Goal: Transaction & Acquisition: Book appointment/travel/reservation

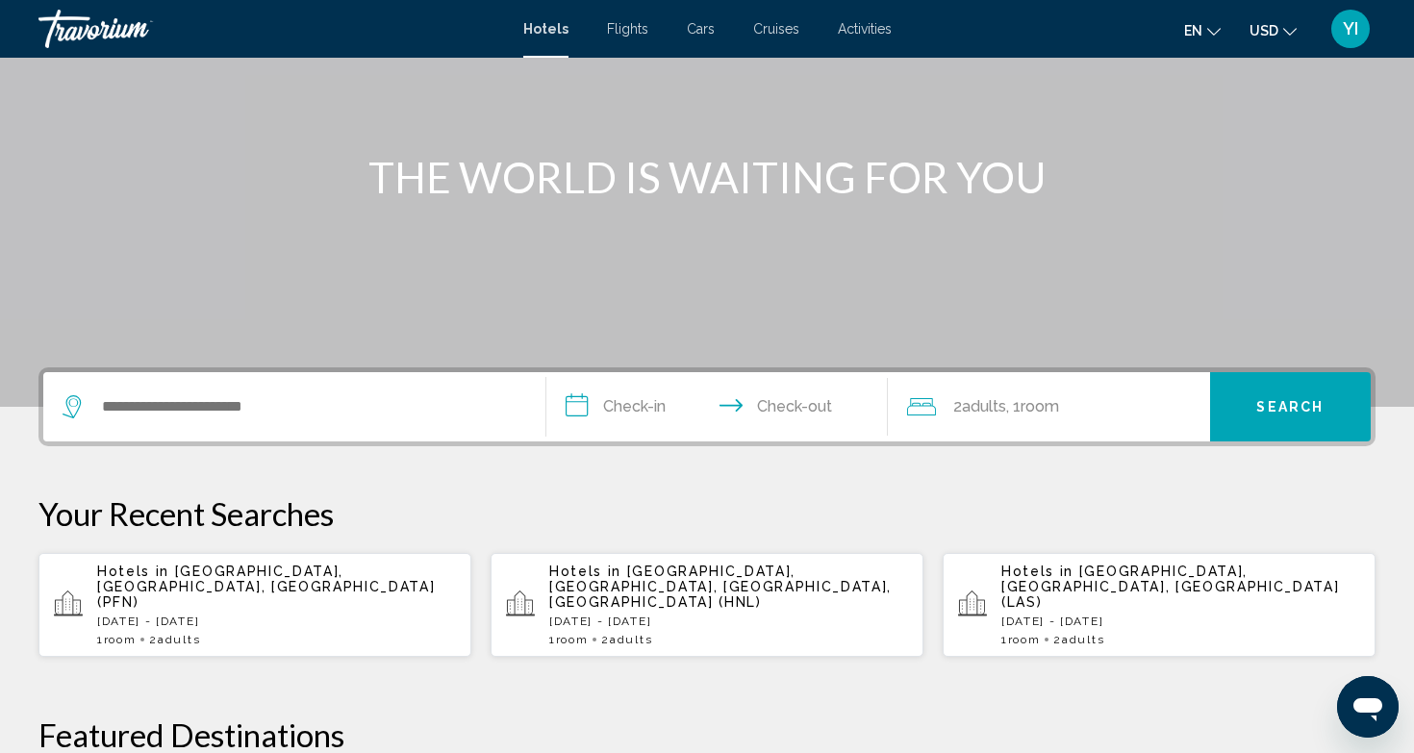
scroll to position [179, 0]
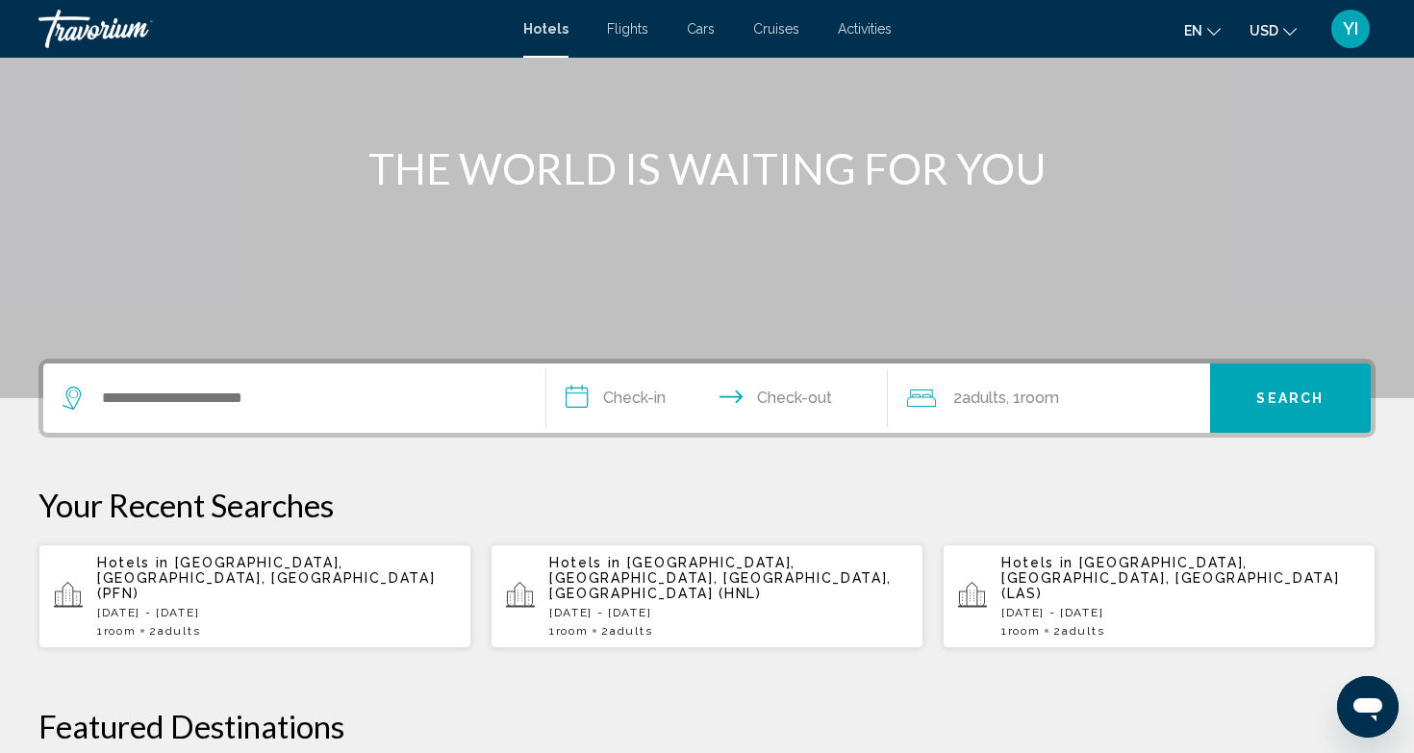
click at [202, 577] on p "Hotels in Panama City, FL, United States (PFN)" at bounding box center [276, 578] width 359 height 46
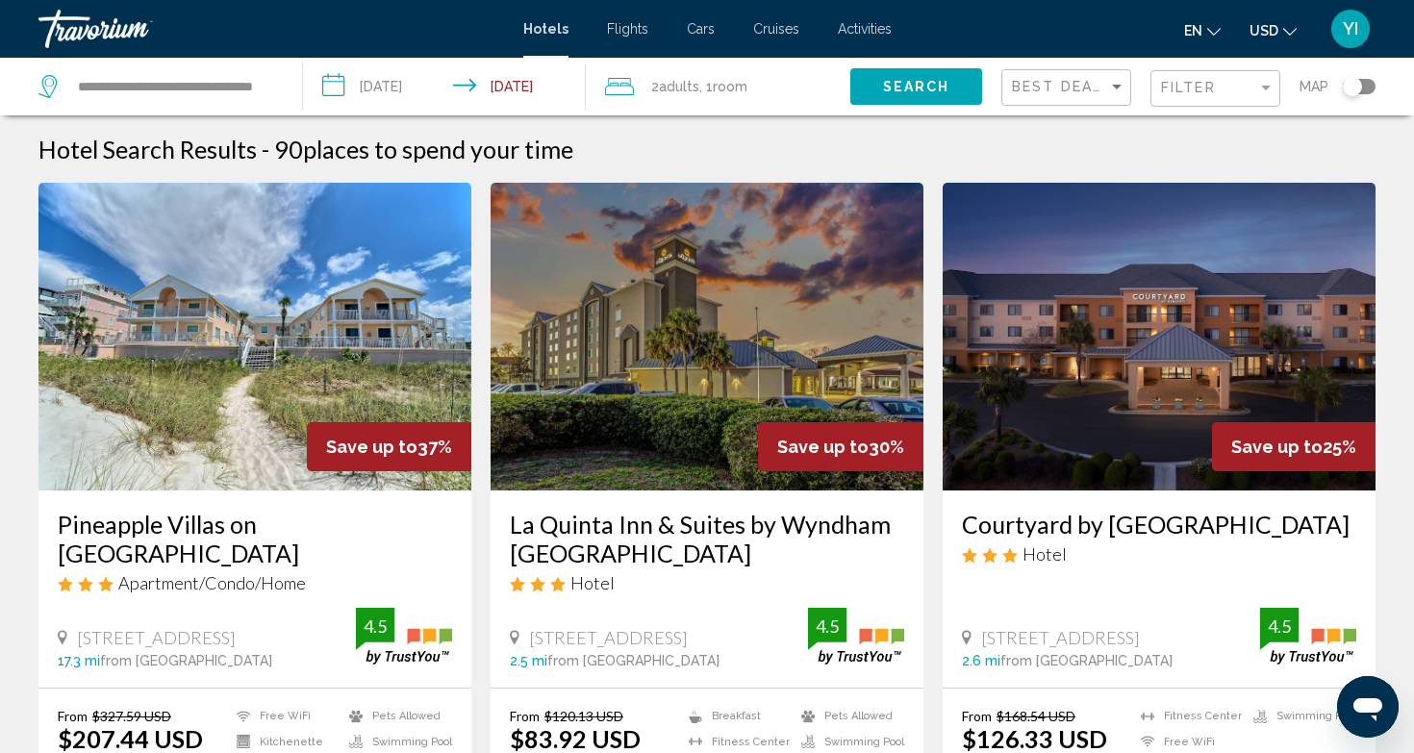
click at [1351, 88] on div "Toggle map" at bounding box center [1352, 86] width 19 height 19
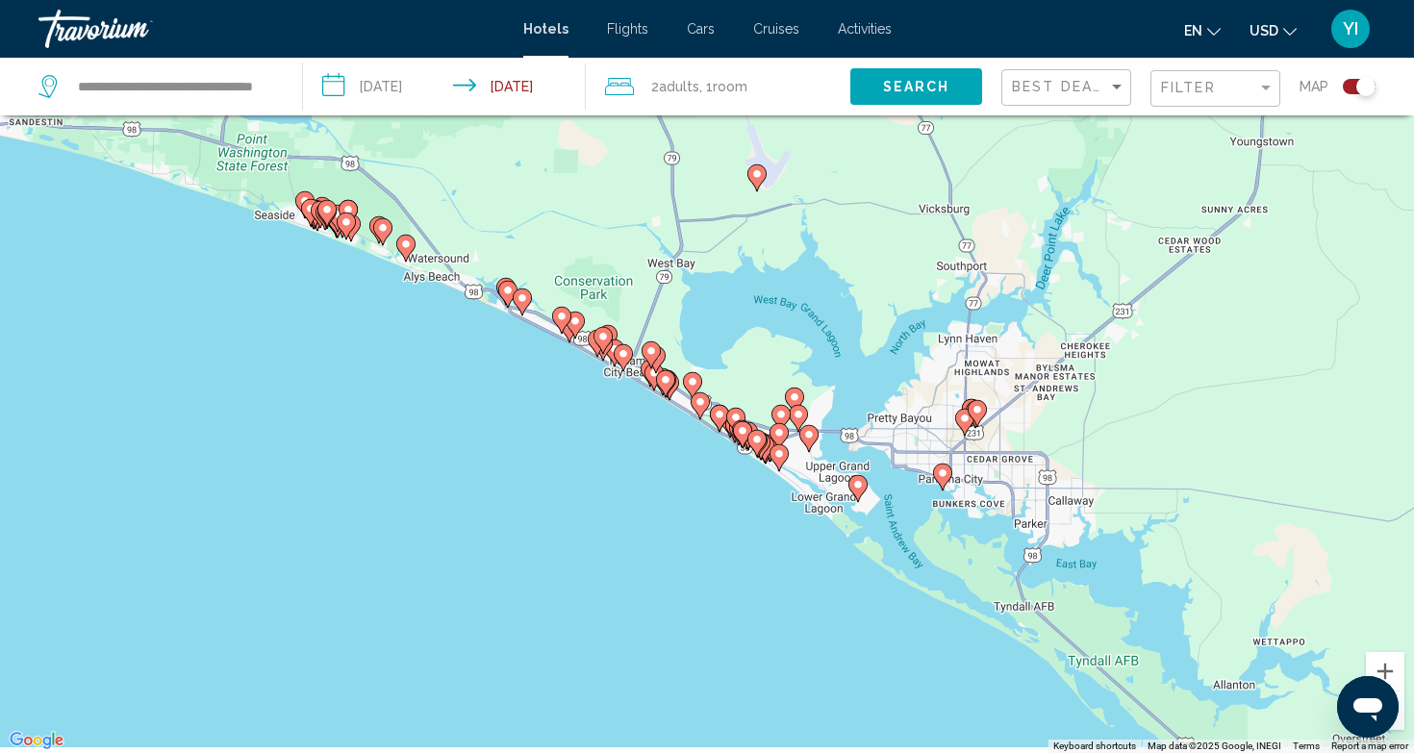
drag, startPoint x: 828, startPoint y: 349, endPoint x: 738, endPoint y: 307, distance: 99.8
click at [738, 307] on div "To activate drag with keyboard, press Alt + Enter. Once in keyboard drag state,…" at bounding box center [707, 376] width 1414 height 753
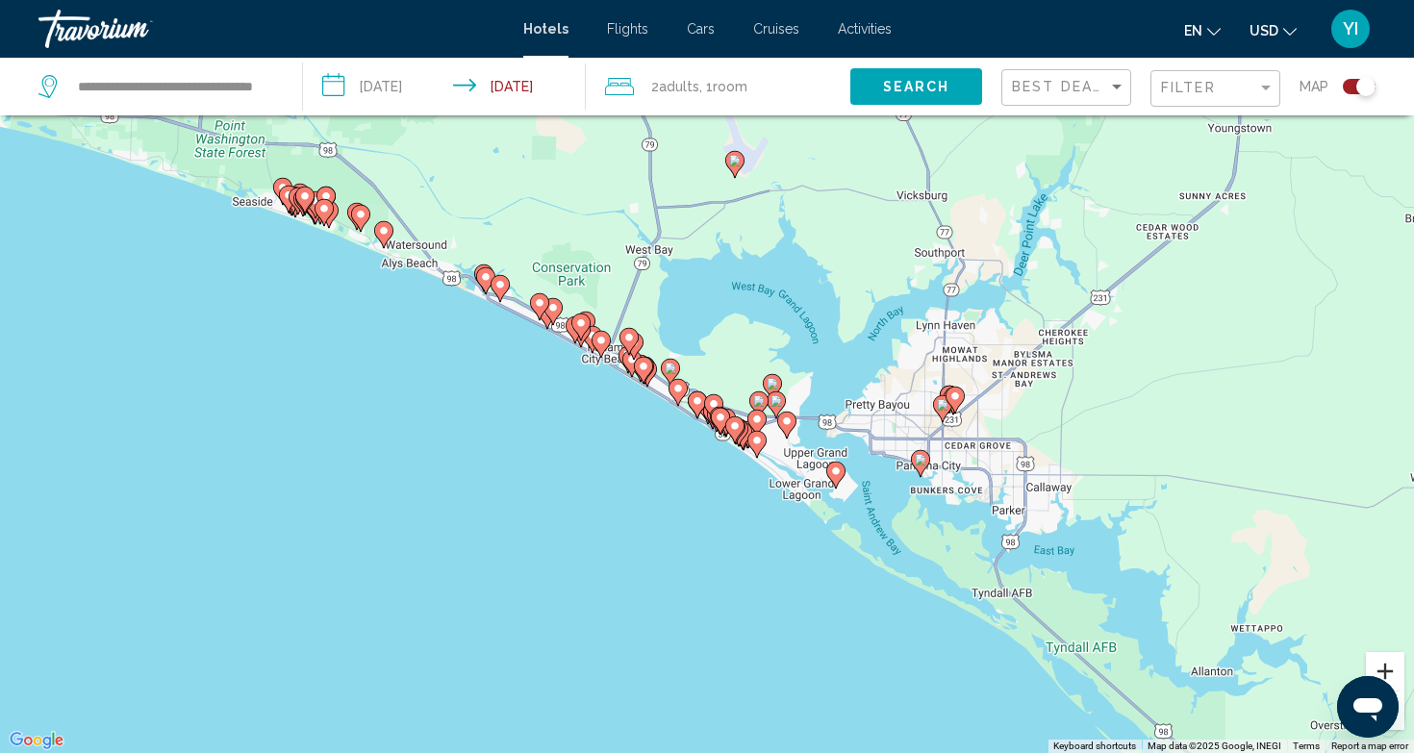
click at [1389, 668] on button "Zoom in" at bounding box center [1385, 671] width 38 height 38
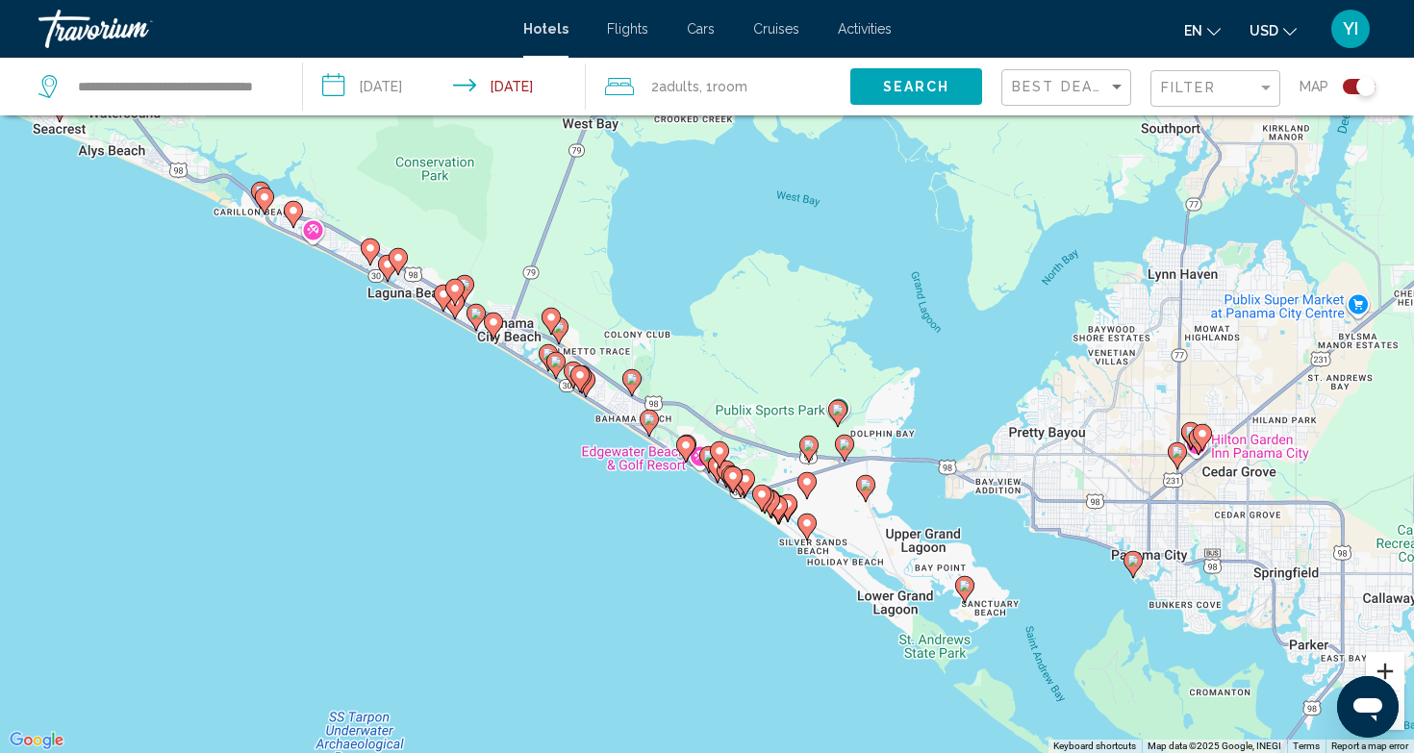
click at [1389, 668] on button "Zoom in" at bounding box center [1385, 671] width 38 height 38
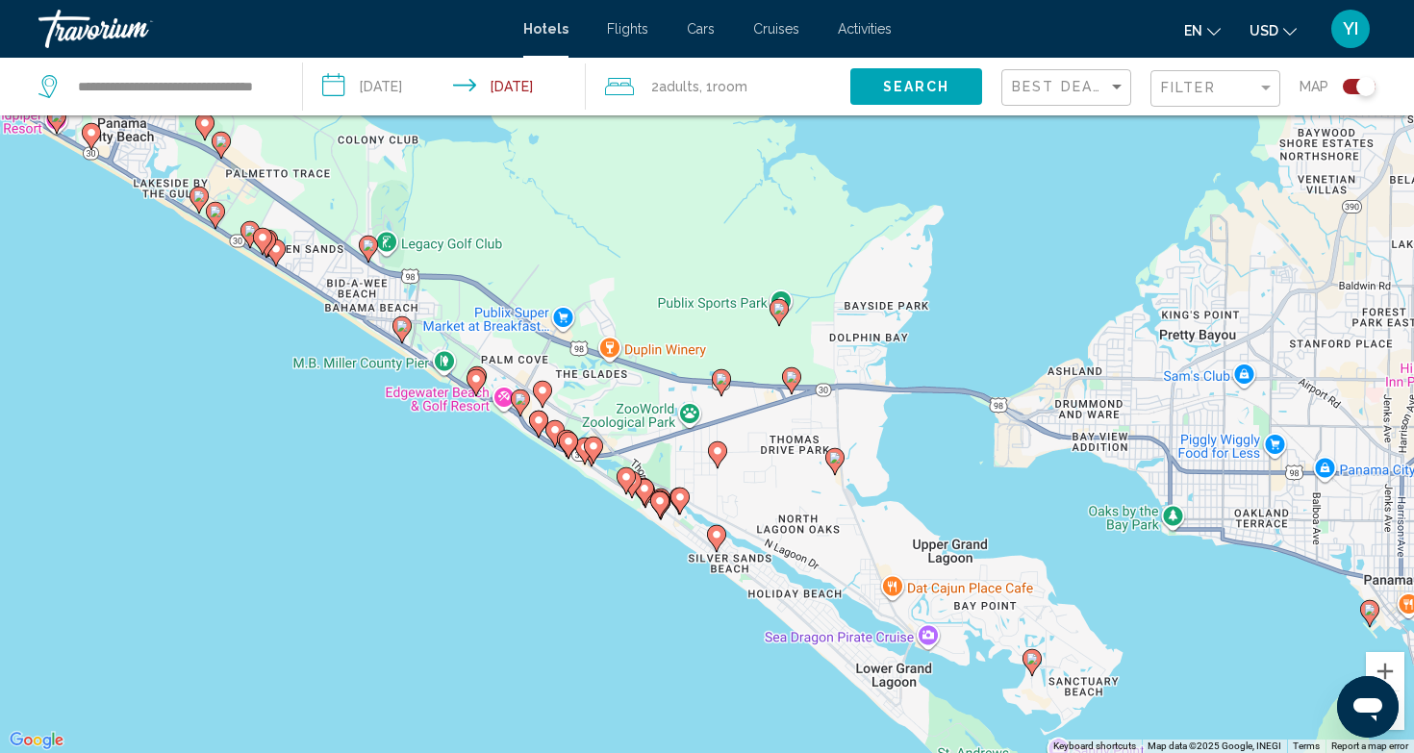
drag, startPoint x: 1190, startPoint y: 587, endPoint x: 943, endPoint y: 398, distance: 310.9
click at [943, 398] on div "To activate drag with keyboard, press Alt + Enter. Once in keyboard drag state,…" at bounding box center [707, 376] width 1414 height 753
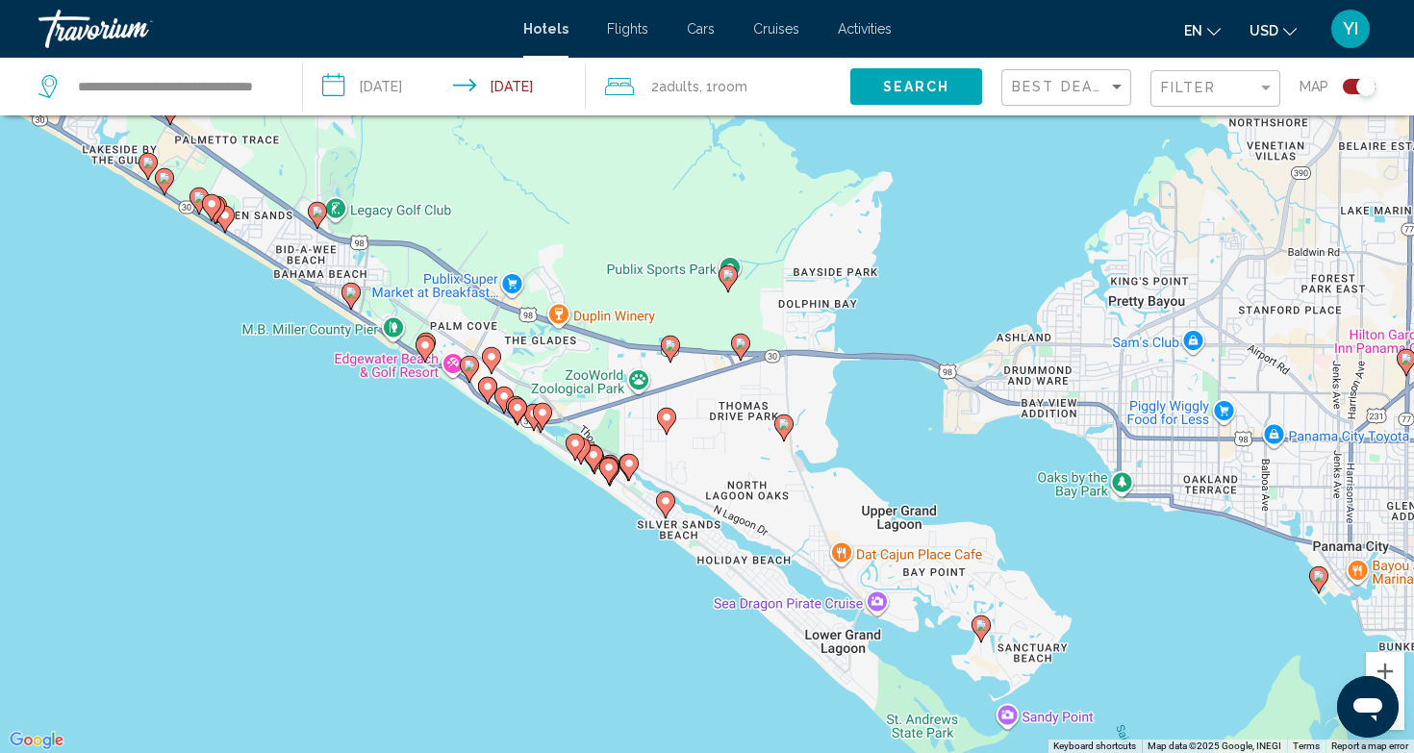
click at [727, 281] on icon "Main content" at bounding box center [727, 277] width 17 height 25
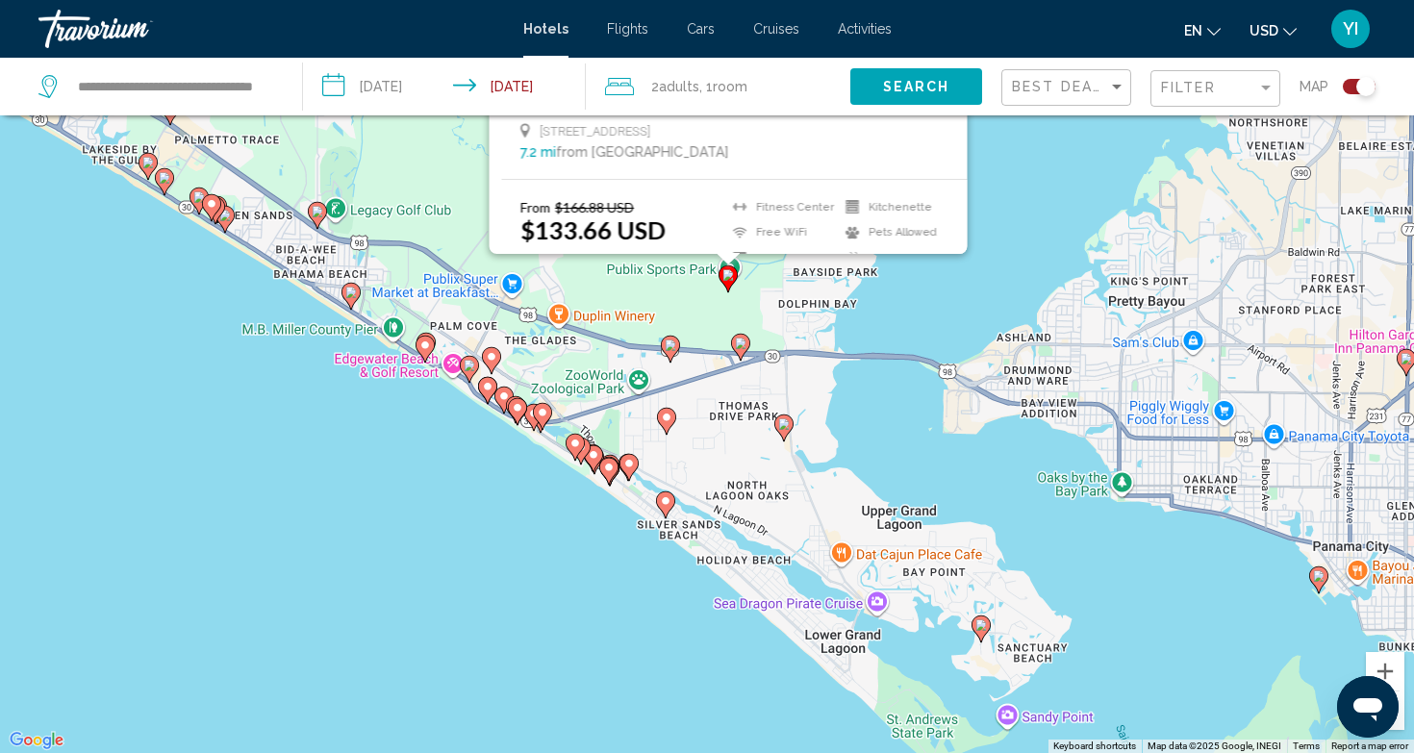
scroll to position [0, 0]
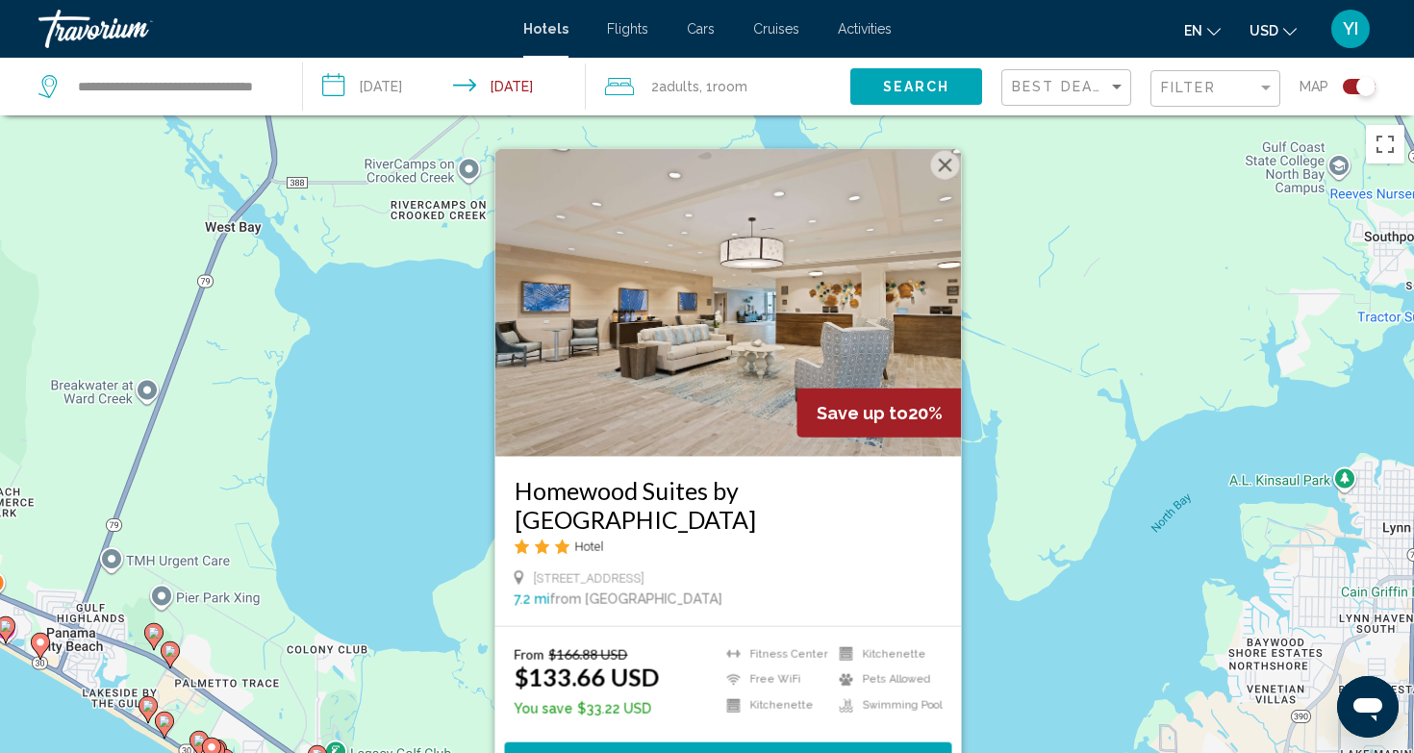
click at [946, 172] on button "Close" at bounding box center [945, 164] width 29 height 29
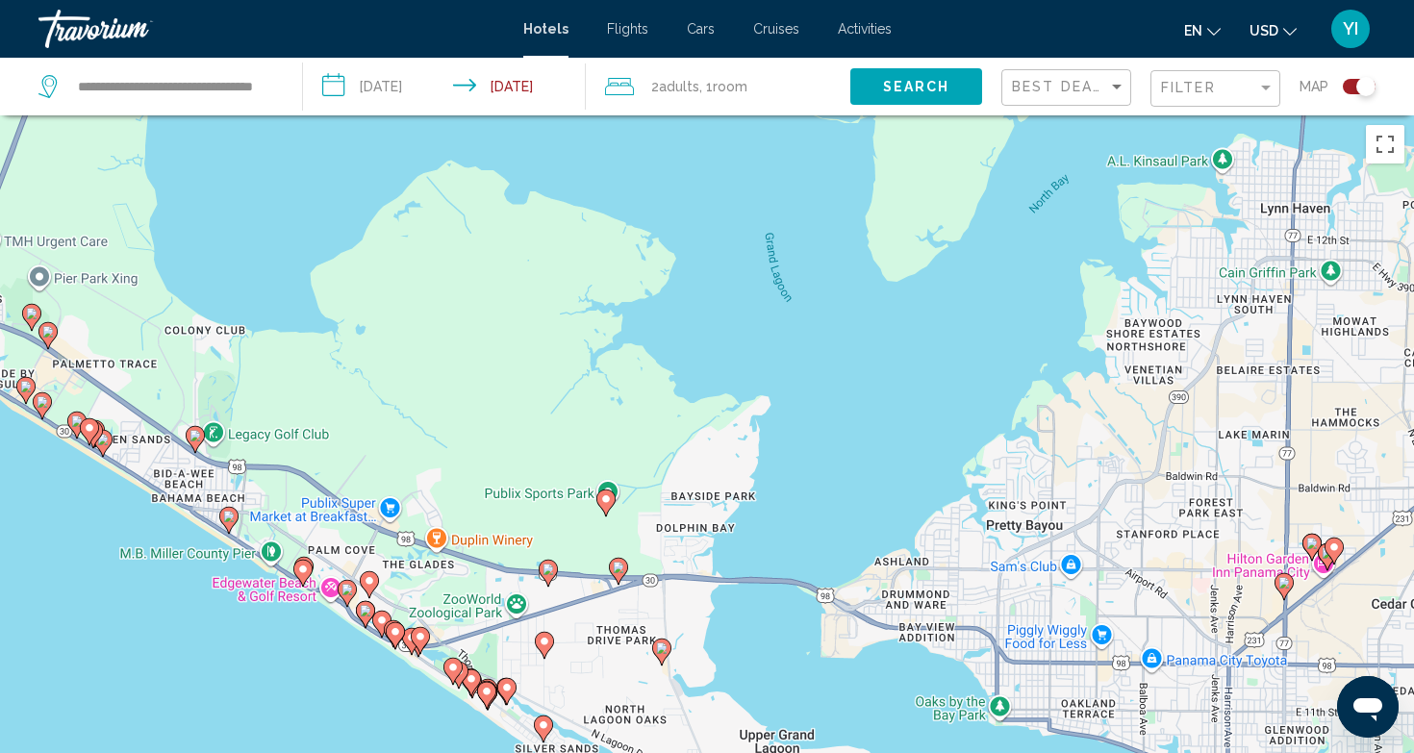
drag, startPoint x: 969, startPoint y: 514, endPoint x: 820, endPoint y: 156, distance: 387.6
click at [820, 156] on div "To activate drag with keyboard, press Alt + Enter. Once in keyboard drag state,…" at bounding box center [707, 491] width 1414 height 753
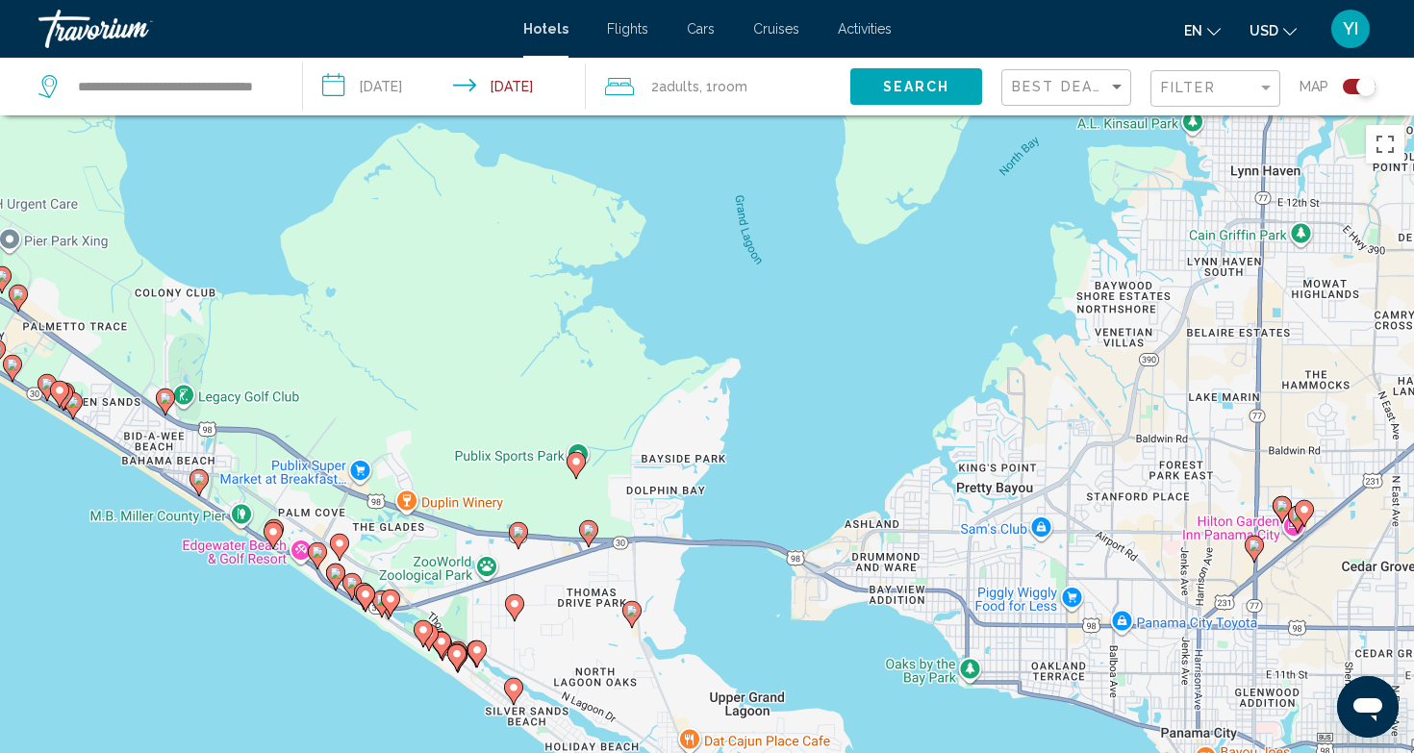
click at [579, 472] on icon "Main content" at bounding box center [576, 464] width 19 height 27
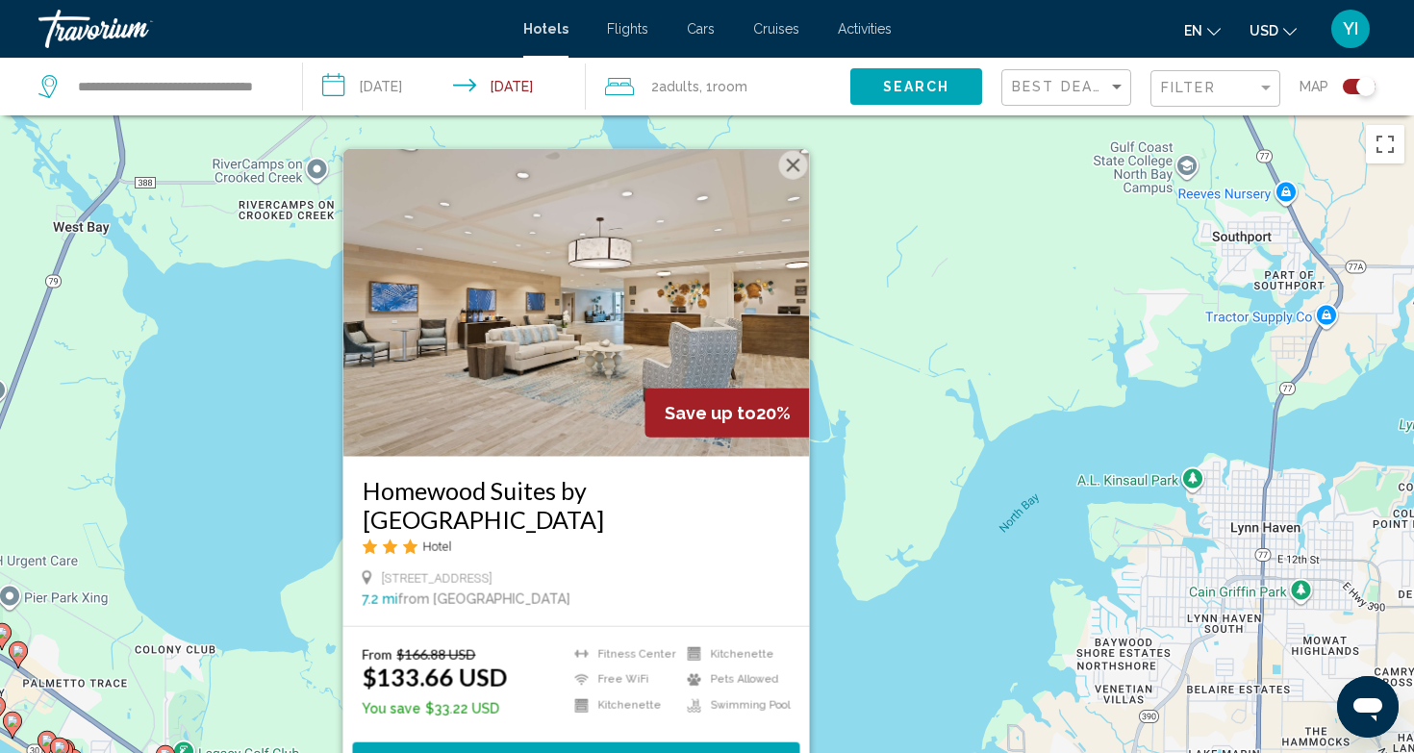
click at [615, 391] on img "Main content" at bounding box center [576, 302] width 467 height 308
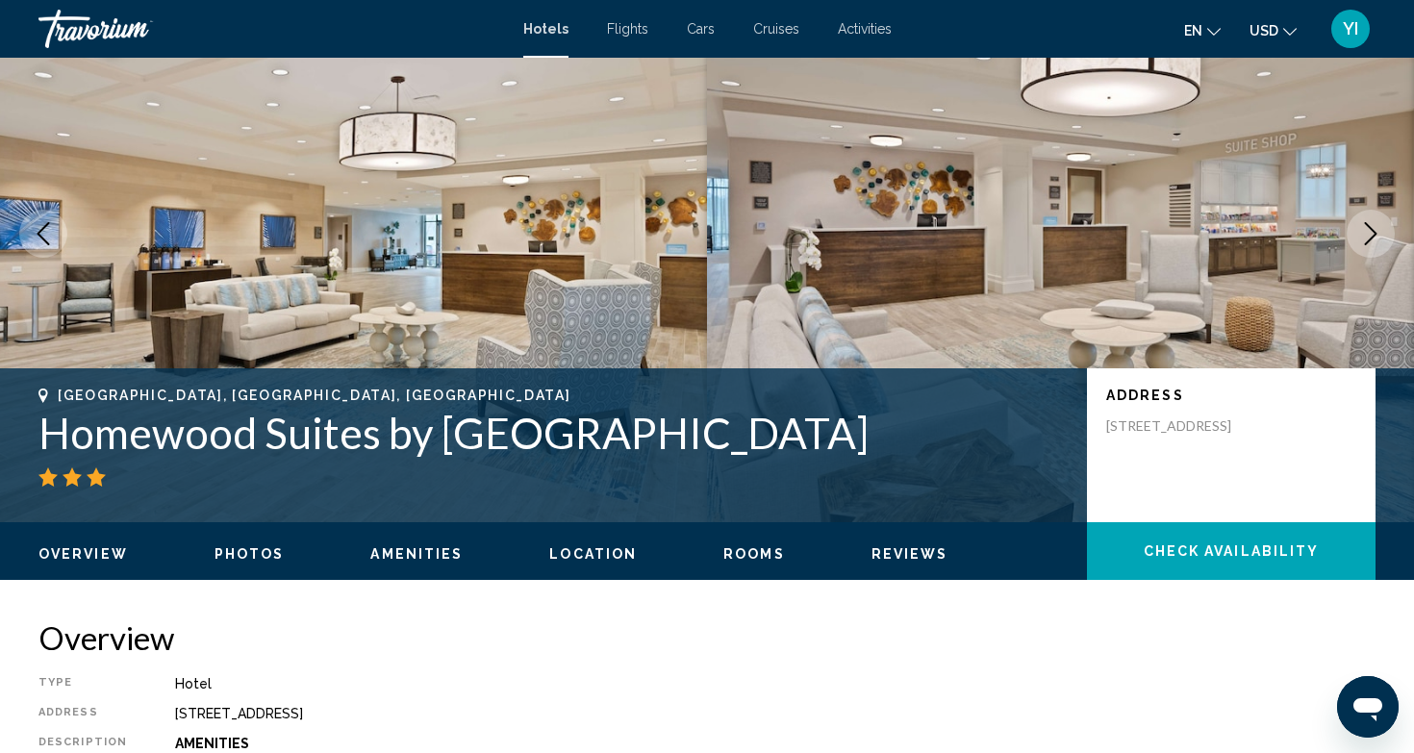
scroll to position [119, 0]
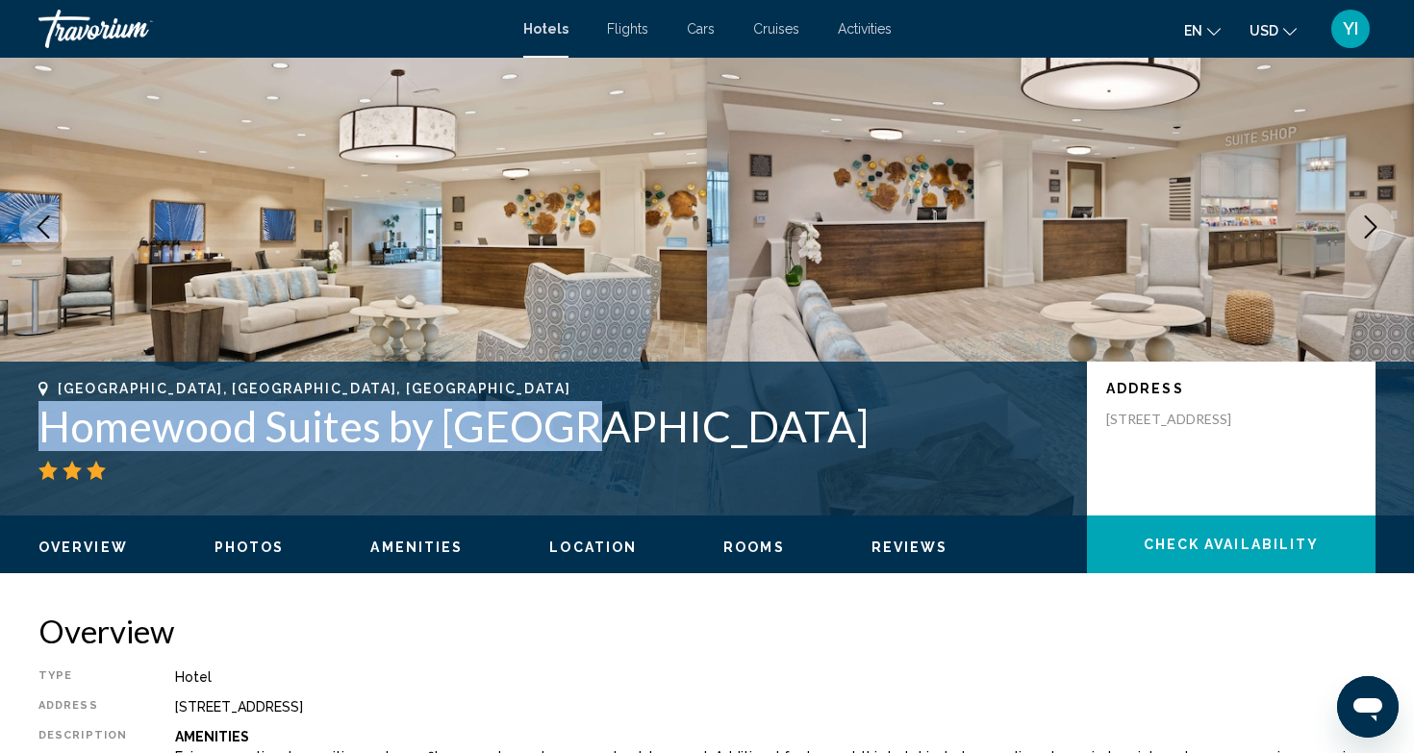
drag, startPoint x: 38, startPoint y: 428, endPoint x: 547, endPoint y: 411, distance: 510.1
click at [547, 411] on div "Panama City Beach, FL, United States Homewood Suites by Hilton Panama City Beac…" at bounding box center [707, 438] width 1414 height 115
copy h1 "Homewood Suites by Hilton"
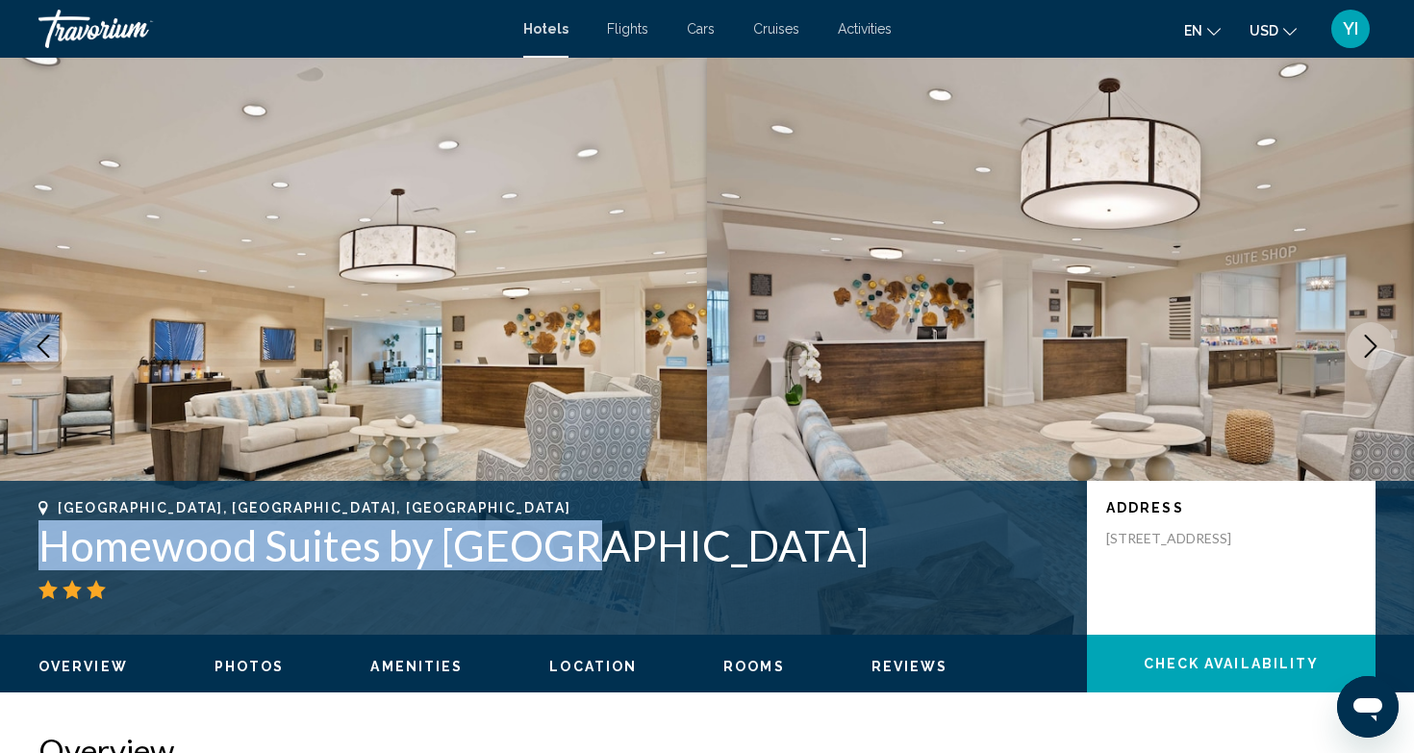
scroll to position [0, 0]
click at [1356, 13] on div "YI" at bounding box center [1350, 29] width 38 height 38
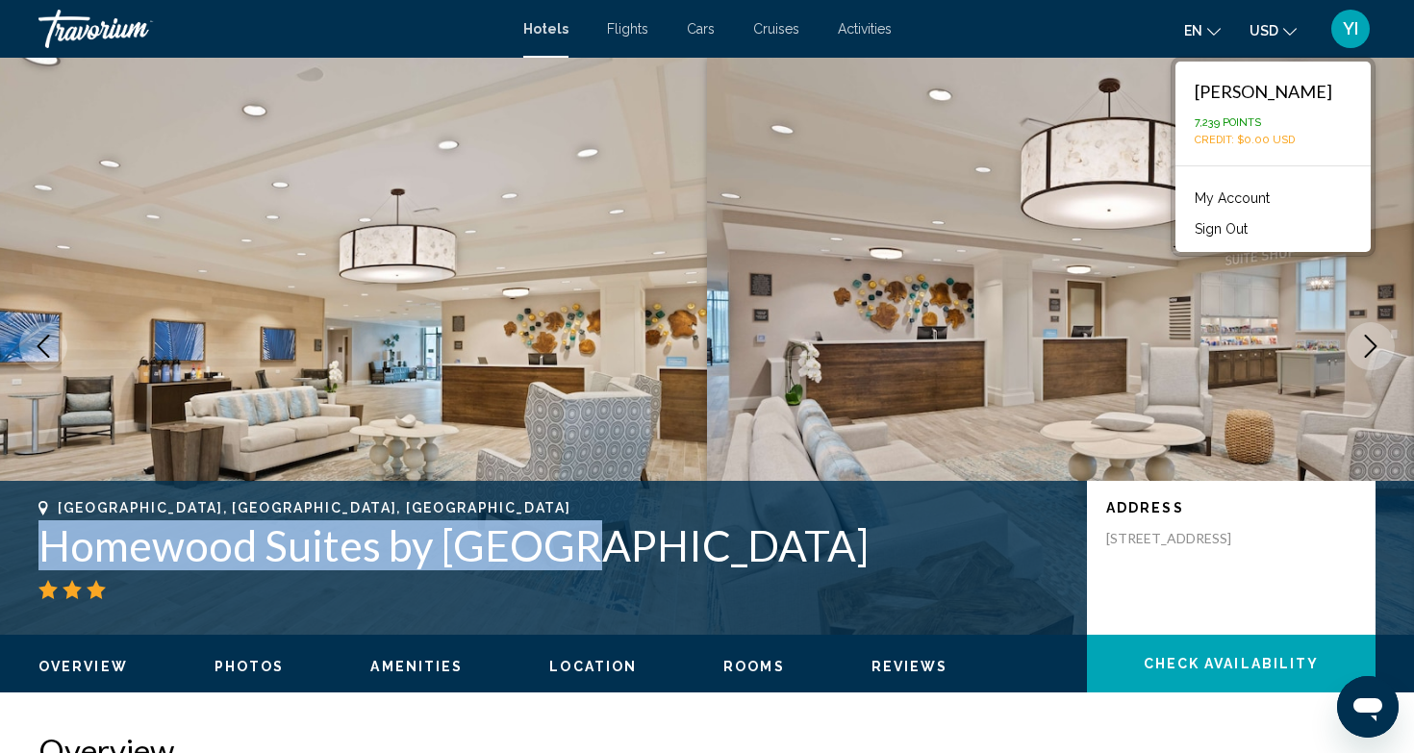
click at [1039, 392] on img "Main content" at bounding box center [1060, 346] width 707 height 577
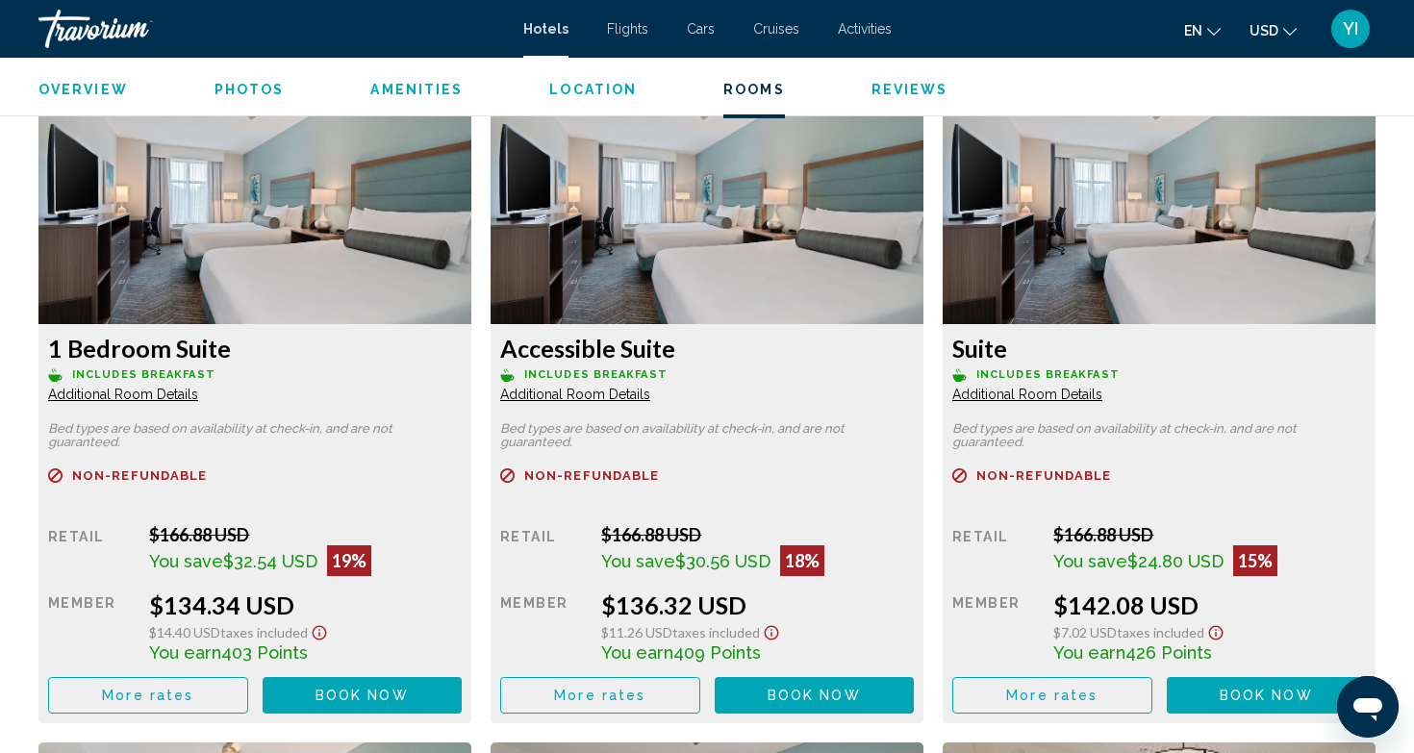
scroll to position [3329, 0]
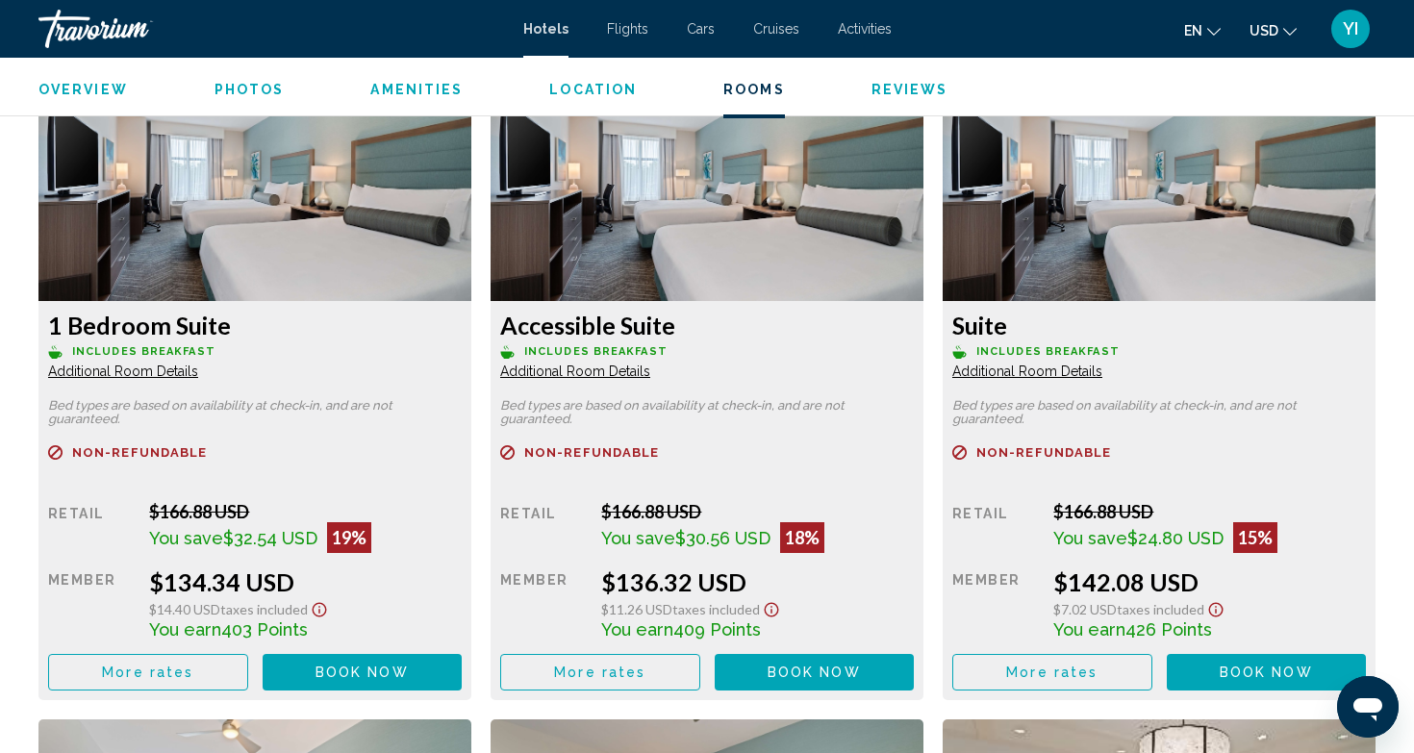
scroll to position [3351, 0]
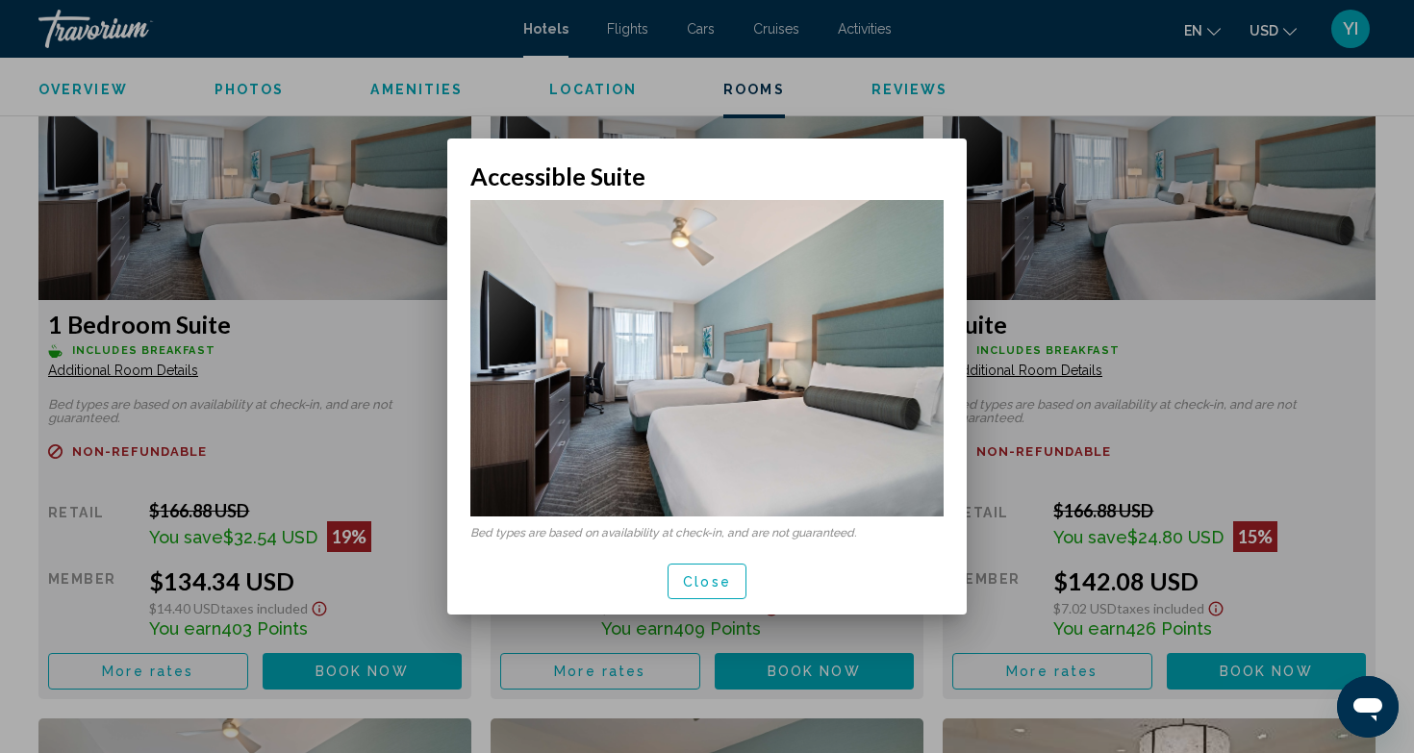
scroll to position [0, 0]
click at [724, 593] on button "Close" at bounding box center [707, 582] width 79 height 36
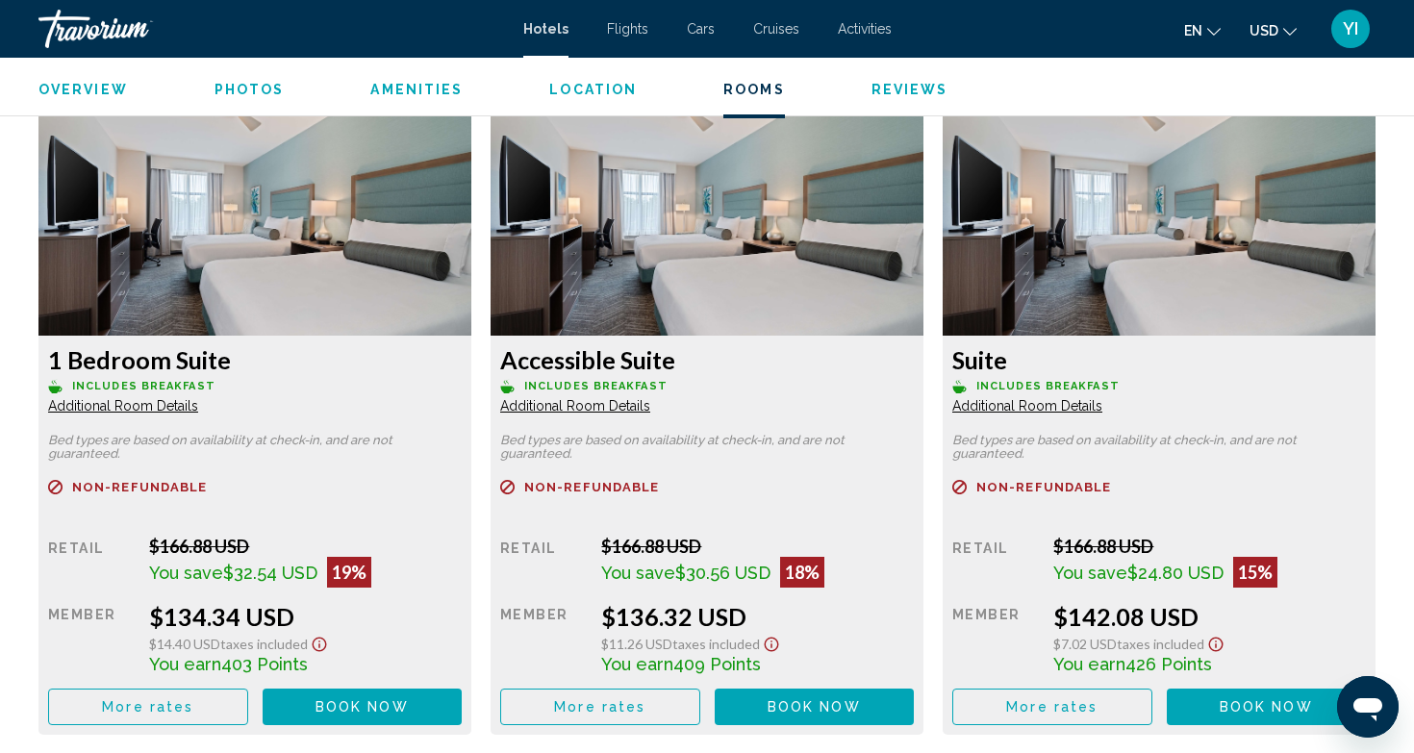
scroll to position [3316, 0]
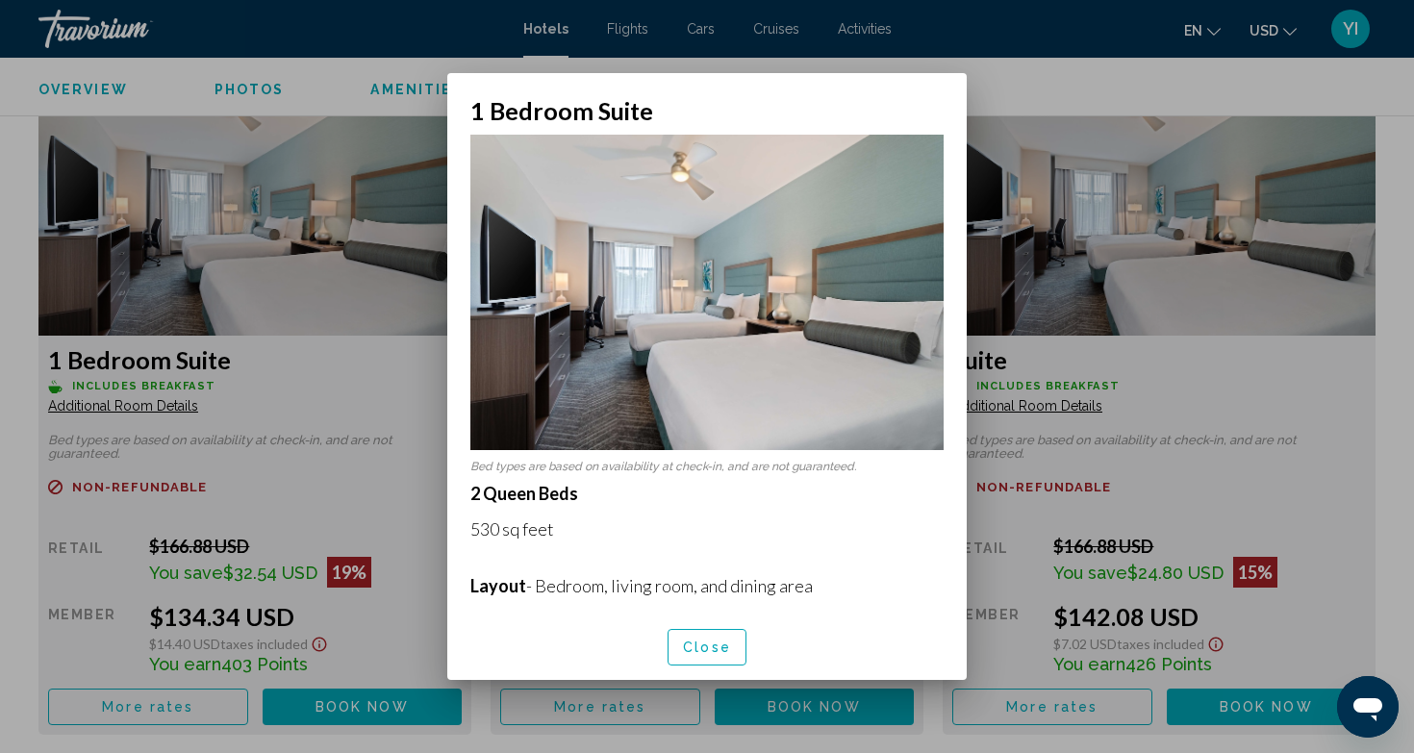
click at [698, 647] on span "Close" at bounding box center [707, 648] width 48 height 15
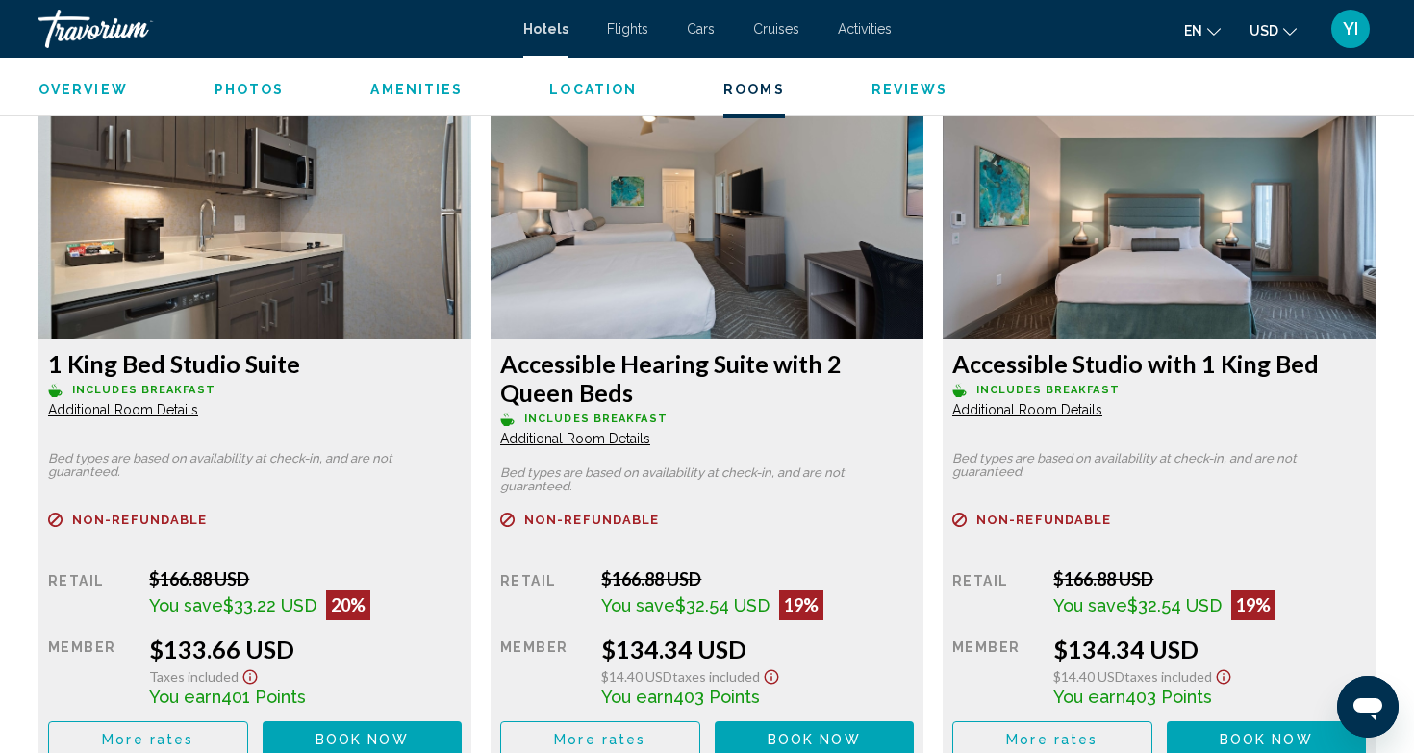
scroll to position [2626, 0]
click at [471, 494] on div "Accessible Hearing Suite with 2 Queen Beds Includes Breakfast Additional Room D…" at bounding box center [254, 552] width 433 height 427
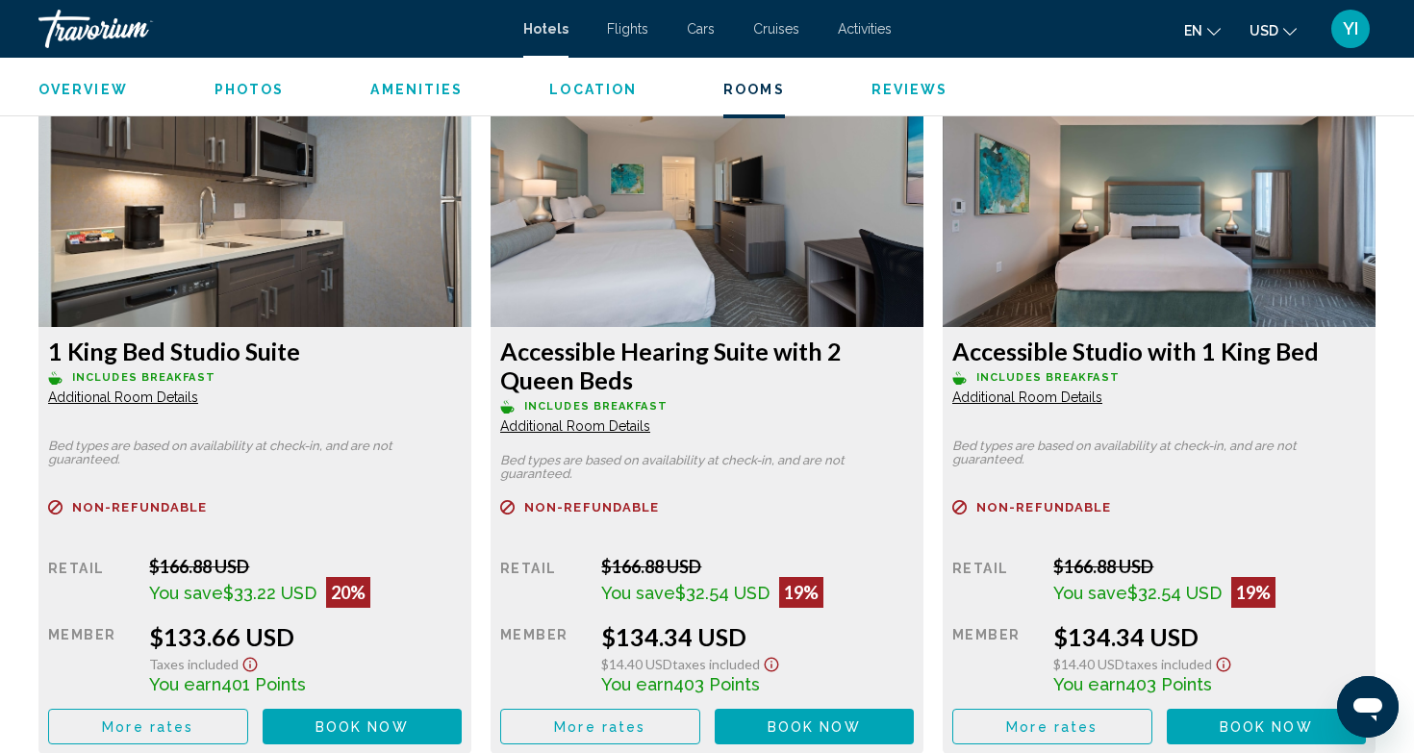
scroll to position [2668, 0]
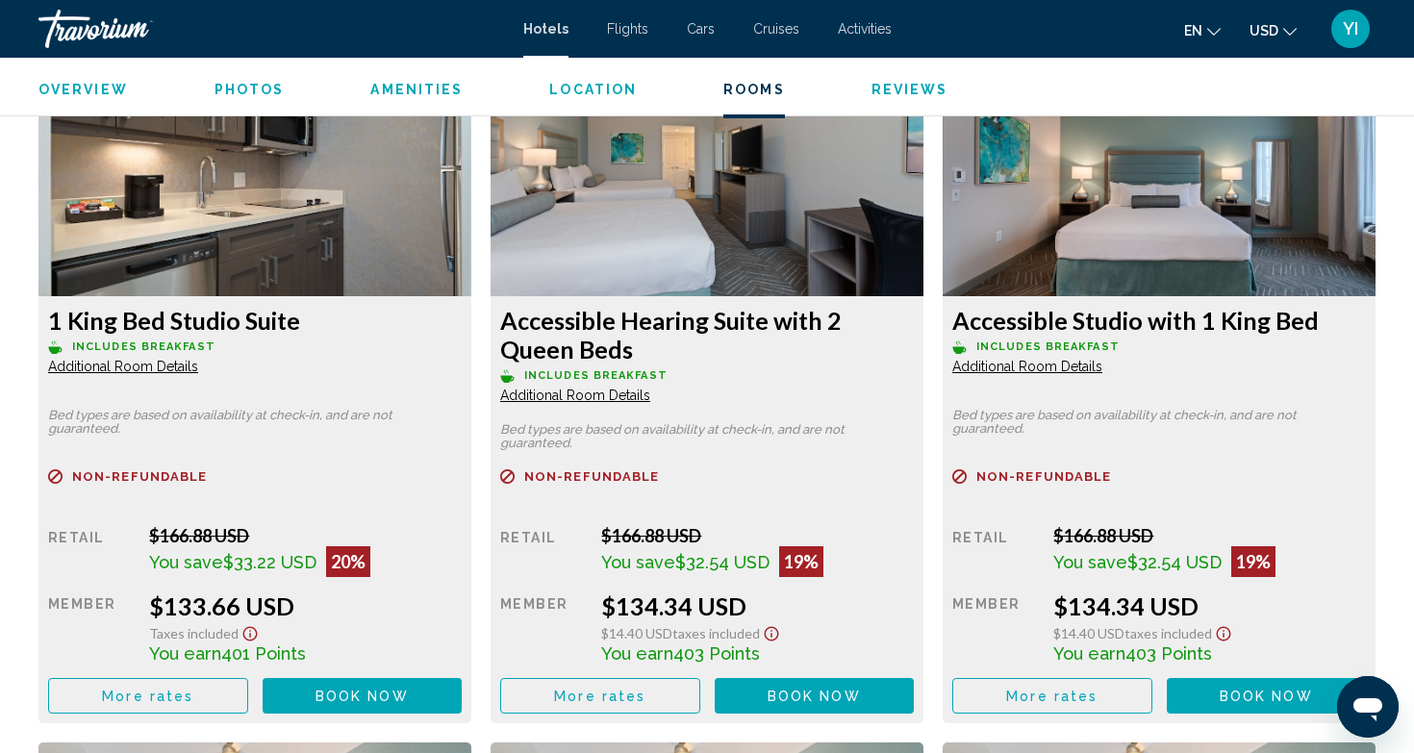
click at [155, 366] on span "Additional Room Details" at bounding box center [123, 366] width 150 height 15
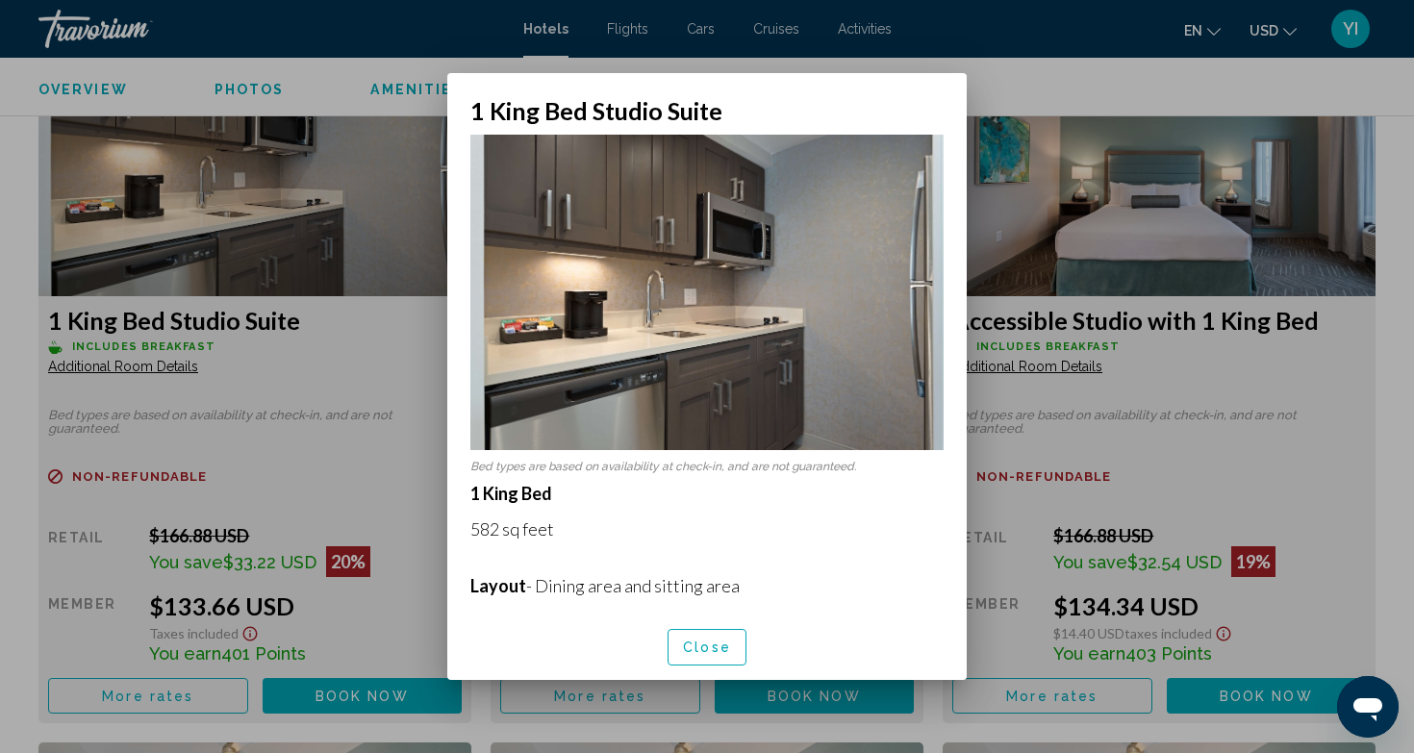
click at [279, 435] on div at bounding box center [707, 376] width 1414 height 753
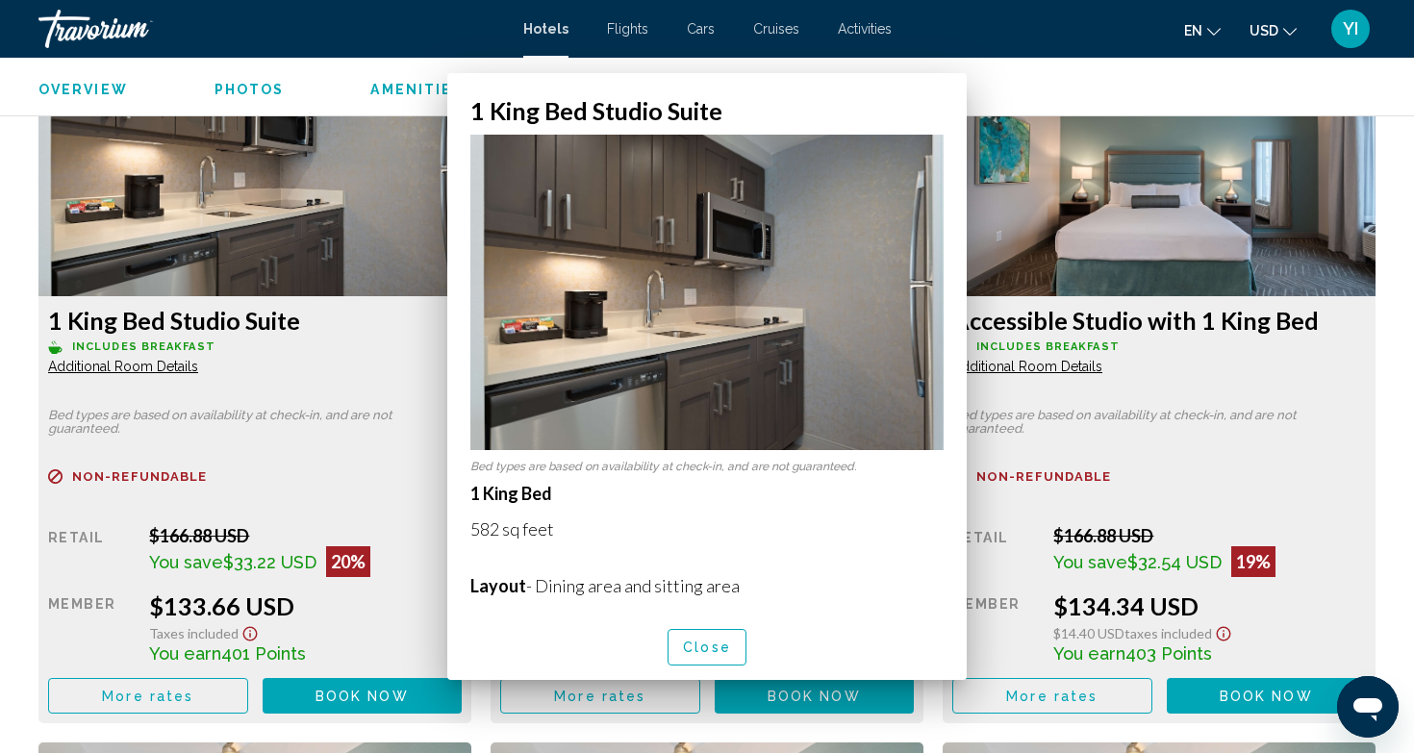
scroll to position [2668, 0]
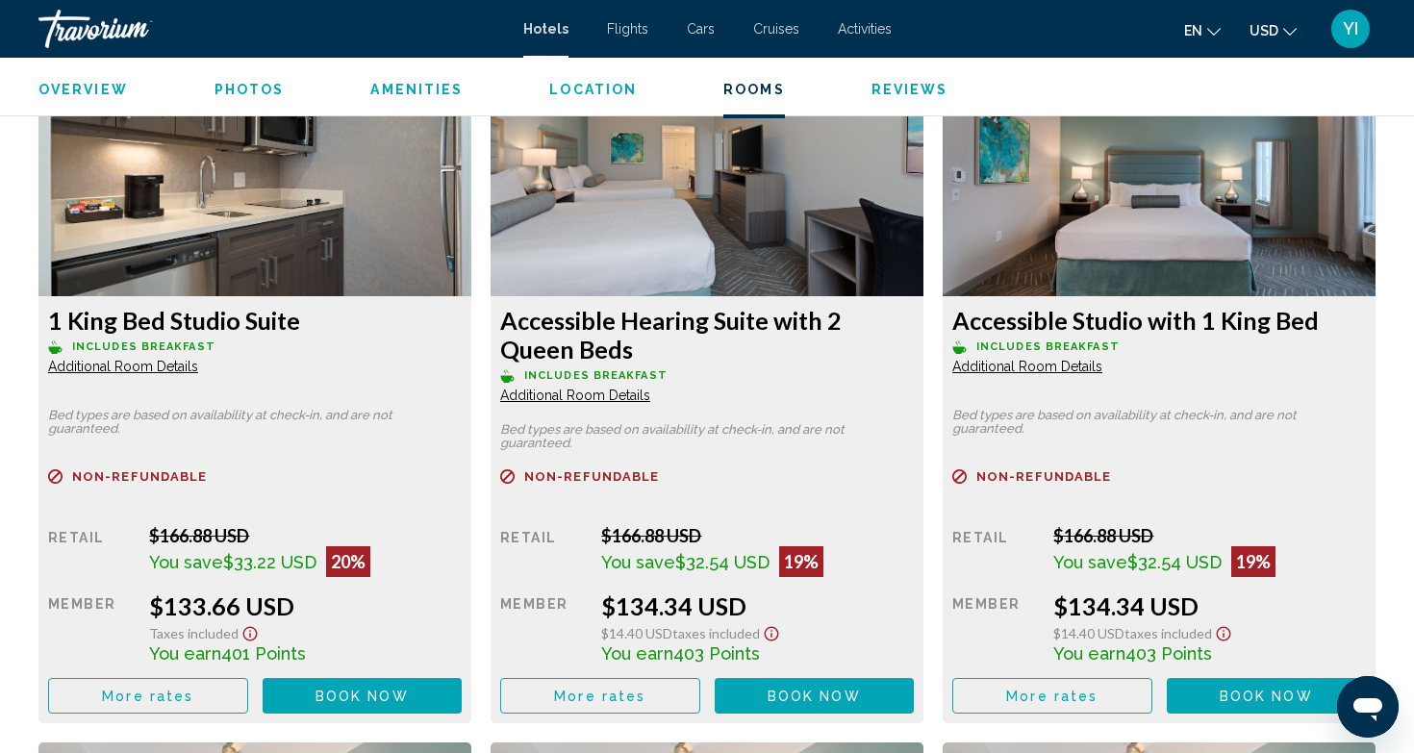
click at [462, 354] on p "Includes Breakfast" at bounding box center [255, 347] width 414 height 14
click at [198, 374] on span "Additional Room Details" at bounding box center [123, 366] width 150 height 15
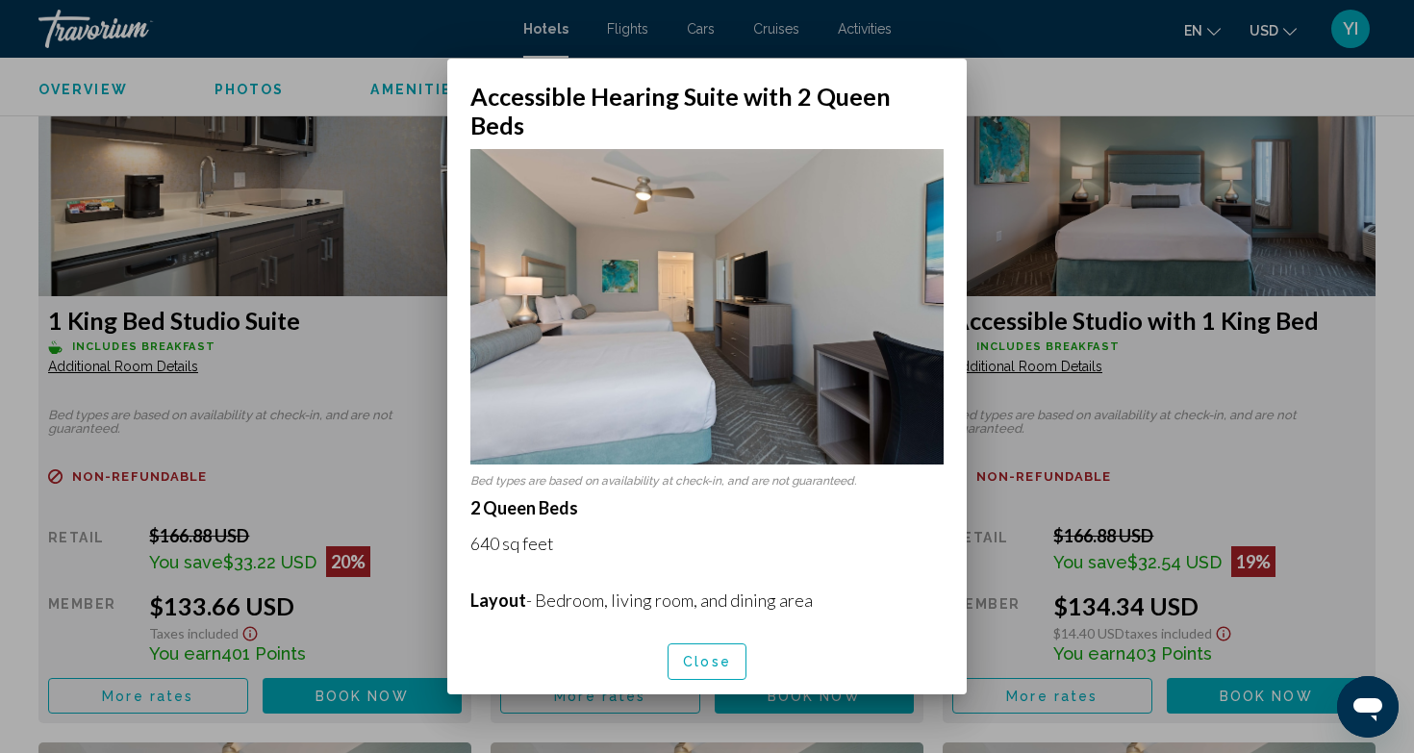
click at [695, 655] on span "Close" at bounding box center [707, 662] width 48 height 15
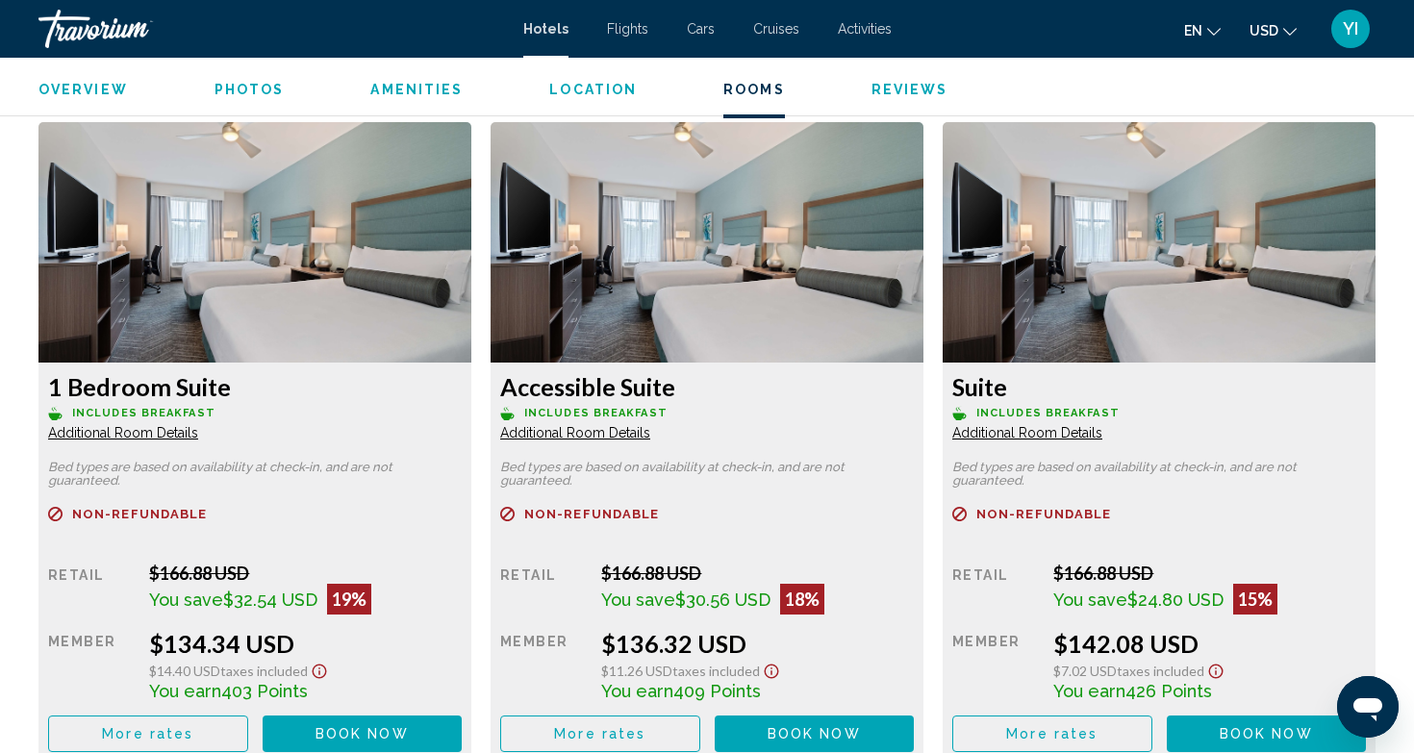
scroll to position [3294, 0]
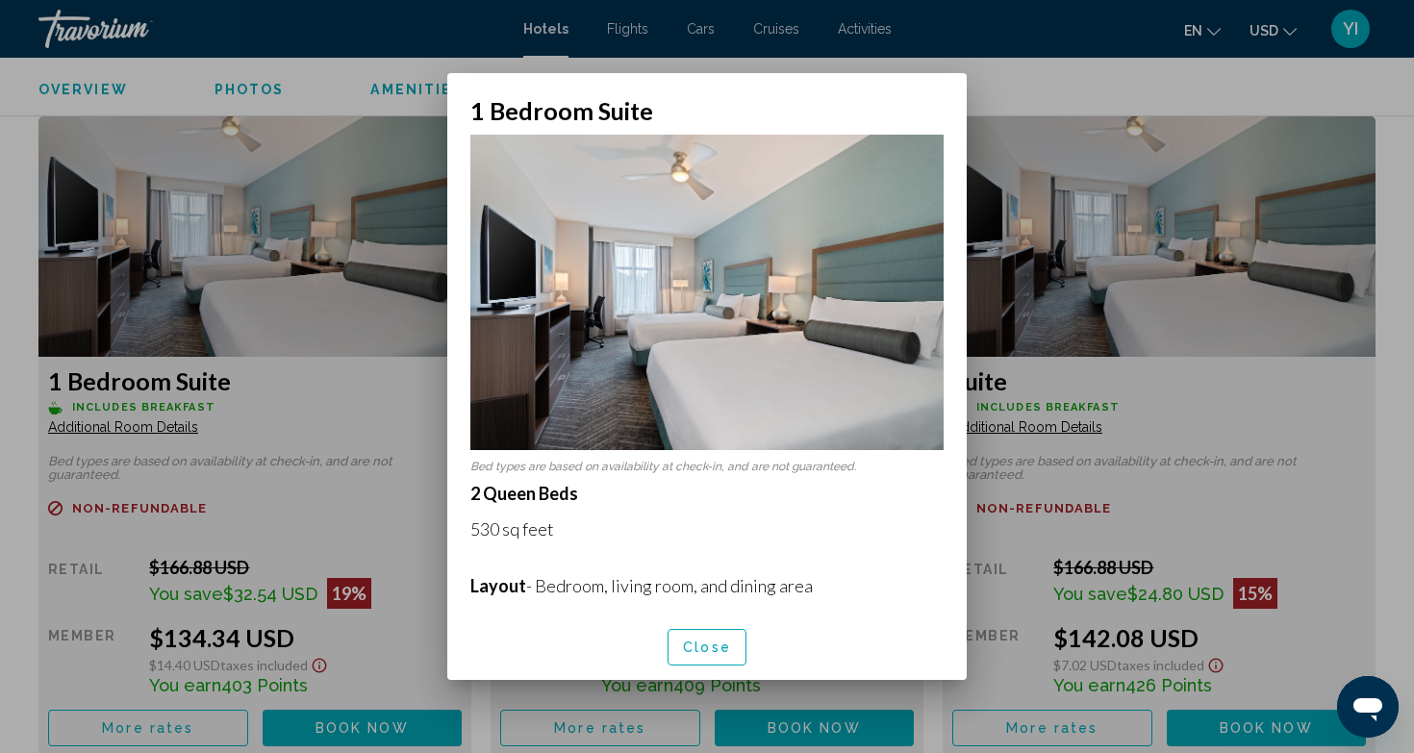
scroll to position [0, 0]
click at [706, 637] on button "Close" at bounding box center [707, 647] width 79 height 36
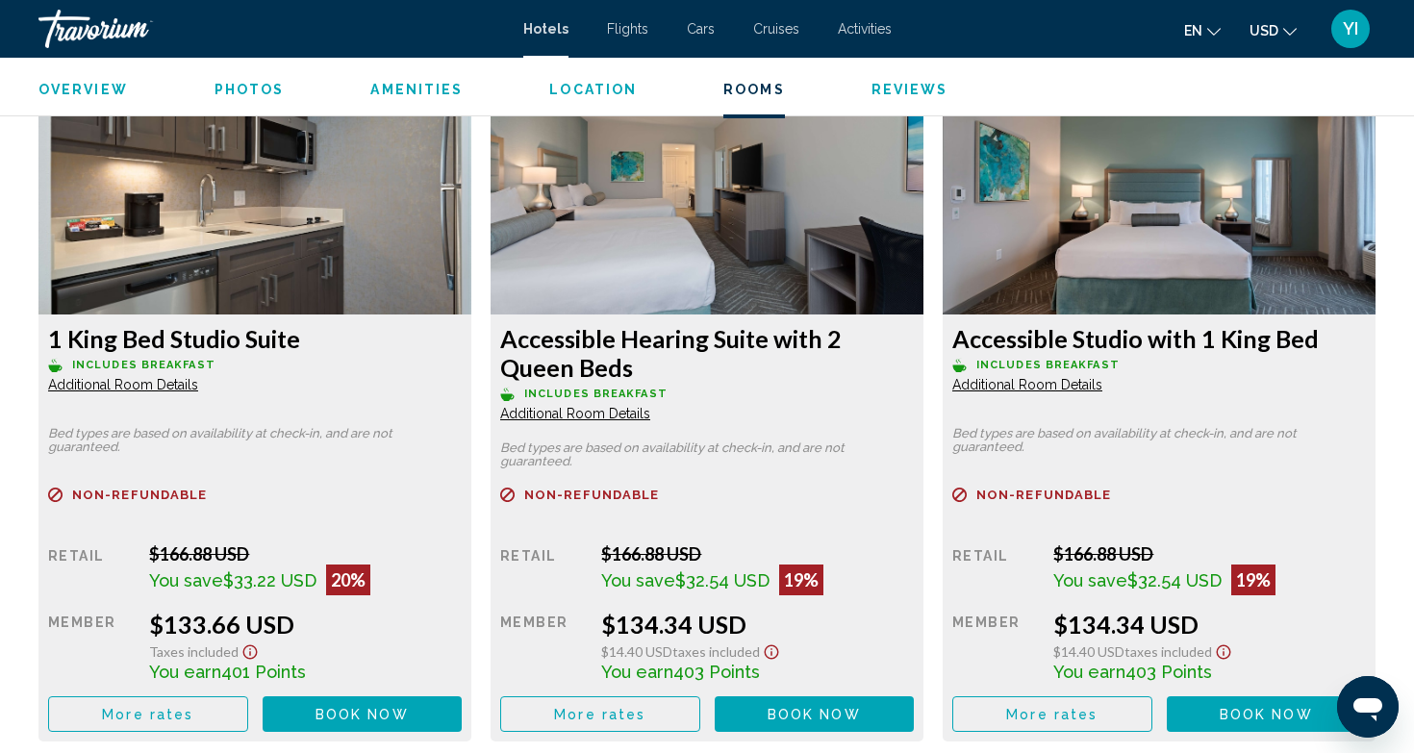
scroll to position [2636, 0]
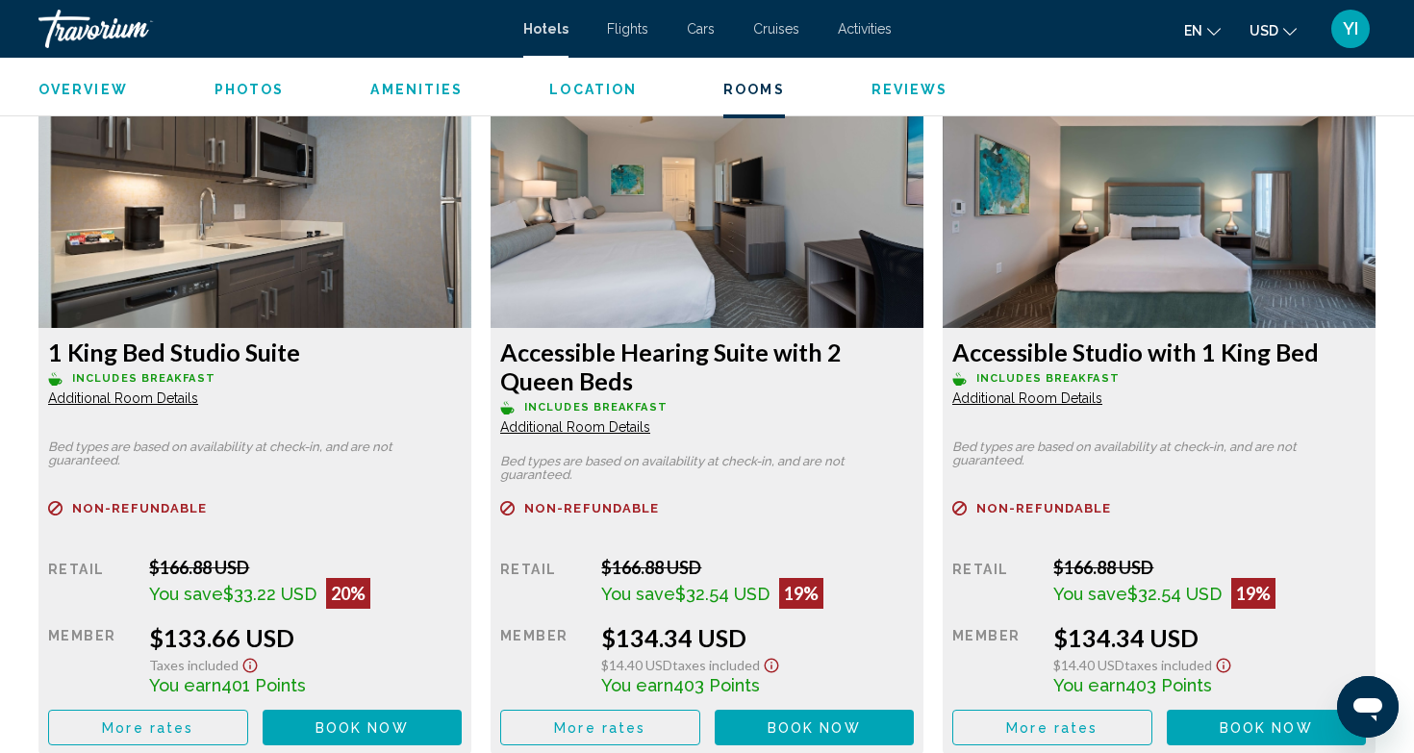
click at [198, 406] on span "Additional Room Details" at bounding box center [123, 398] width 150 height 15
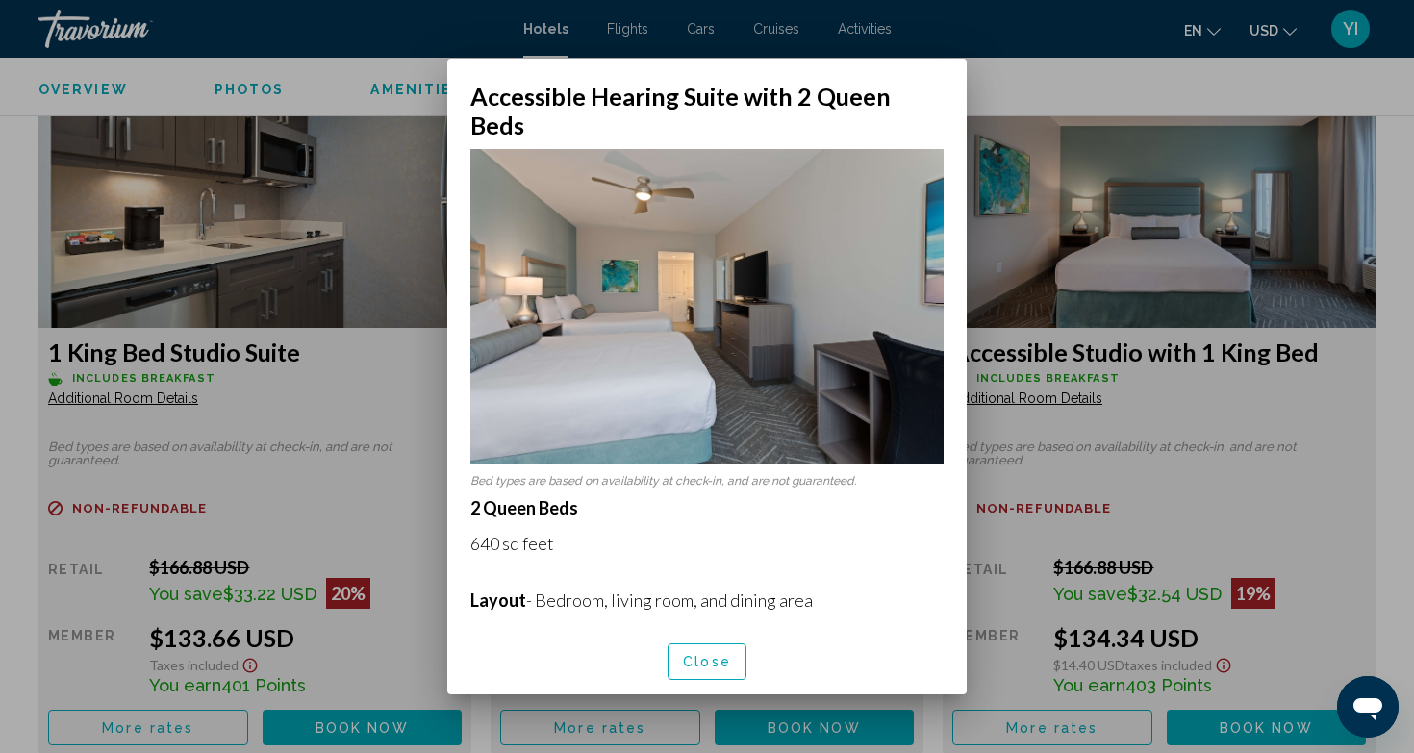
scroll to position [0, 0]
click at [691, 643] on button "Close" at bounding box center [707, 661] width 79 height 36
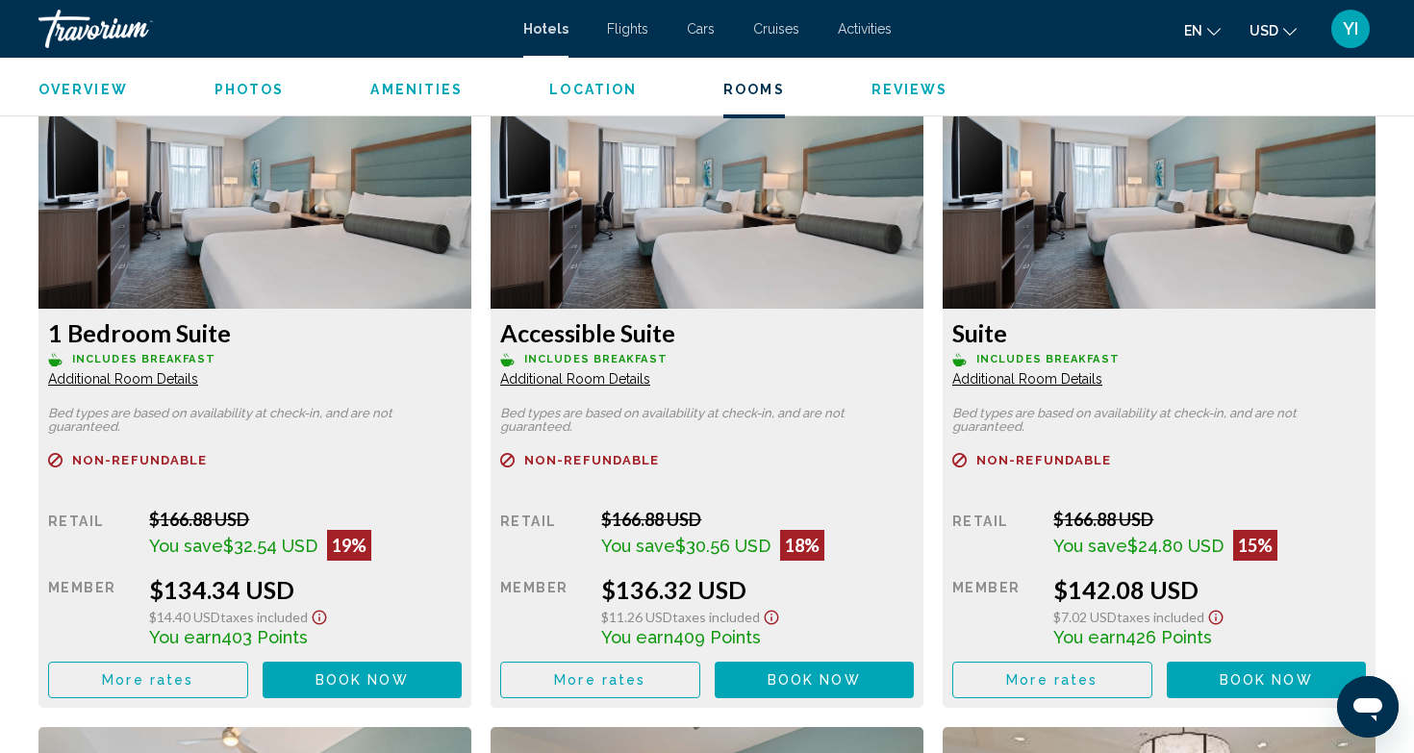
scroll to position [3342, 0]
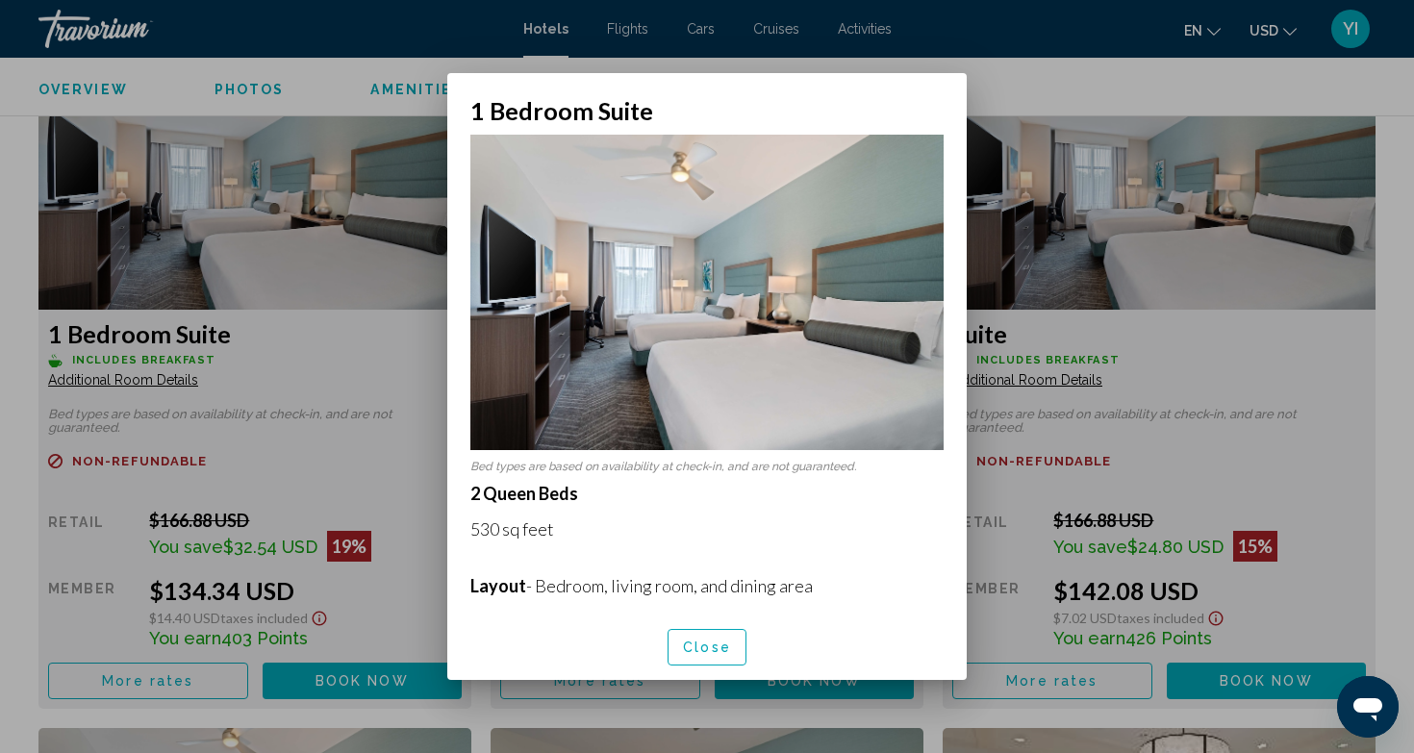
click at [707, 641] on span "Close" at bounding box center [707, 648] width 48 height 15
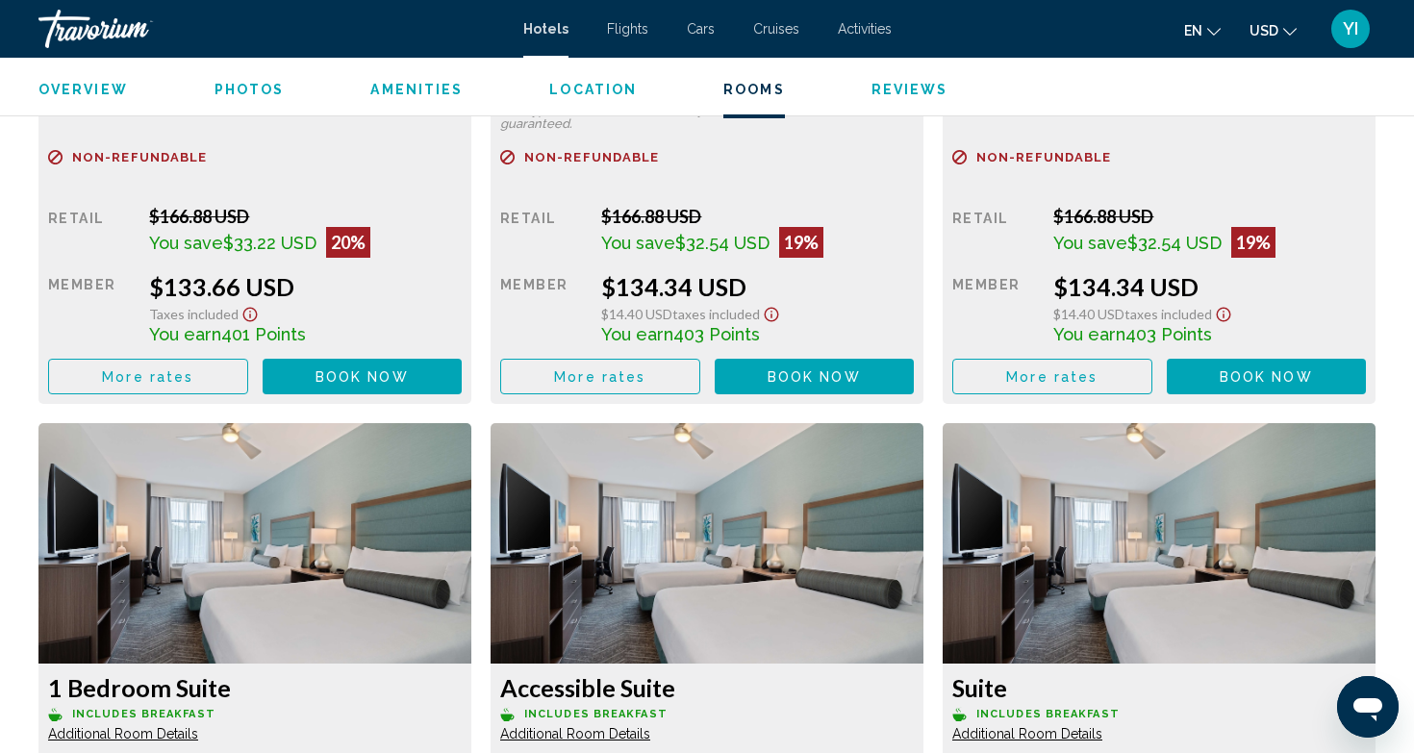
scroll to position [2663, 0]
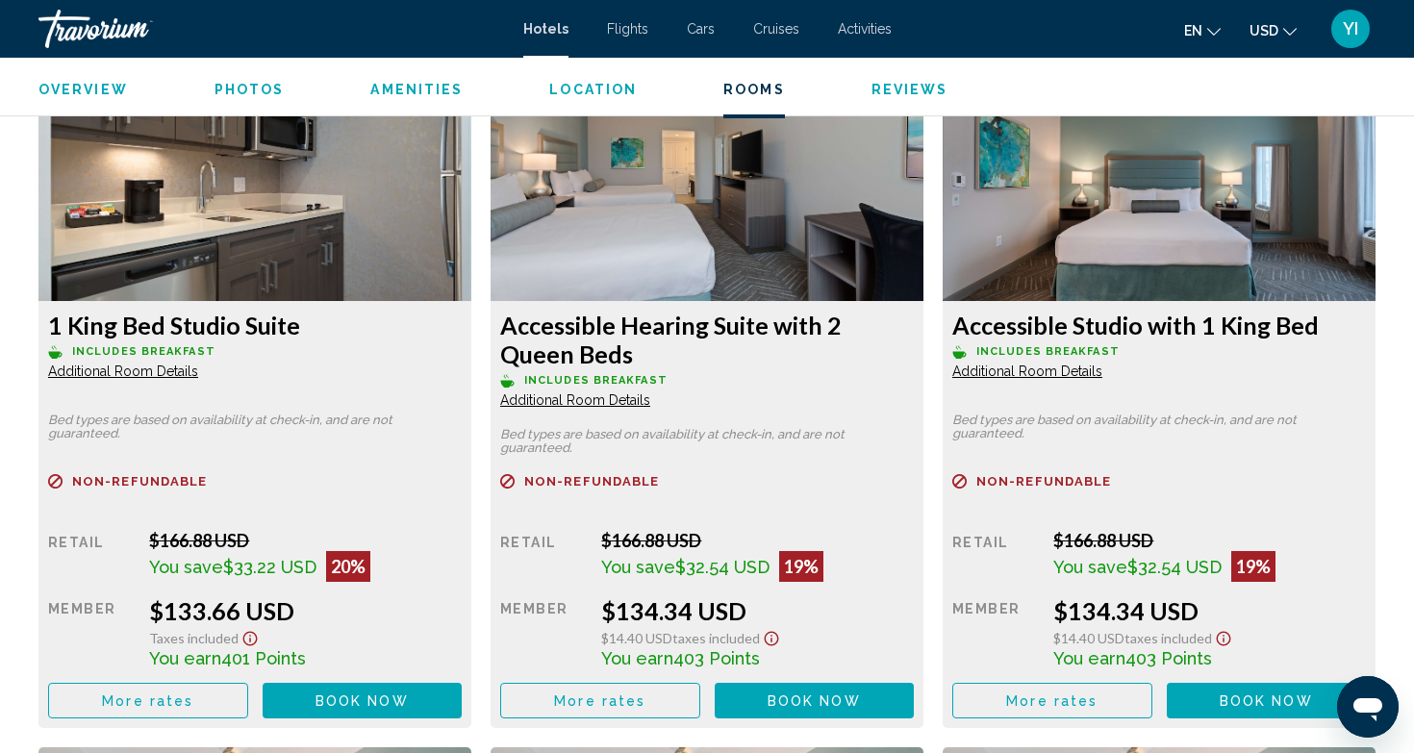
click at [198, 379] on span "Additional Room Details" at bounding box center [123, 371] width 150 height 15
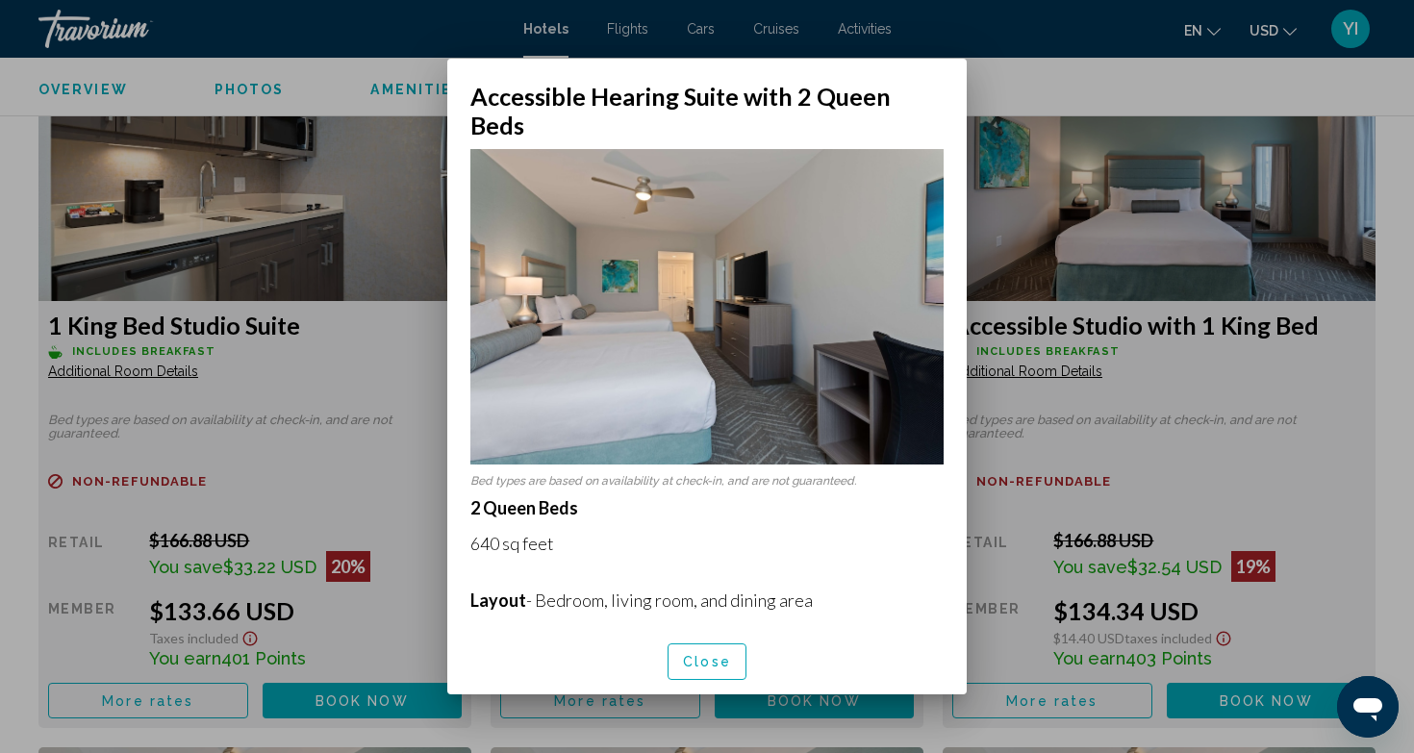
click at [699, 660] on button "Close" at bounding box center [707, 661] width 79 height 36
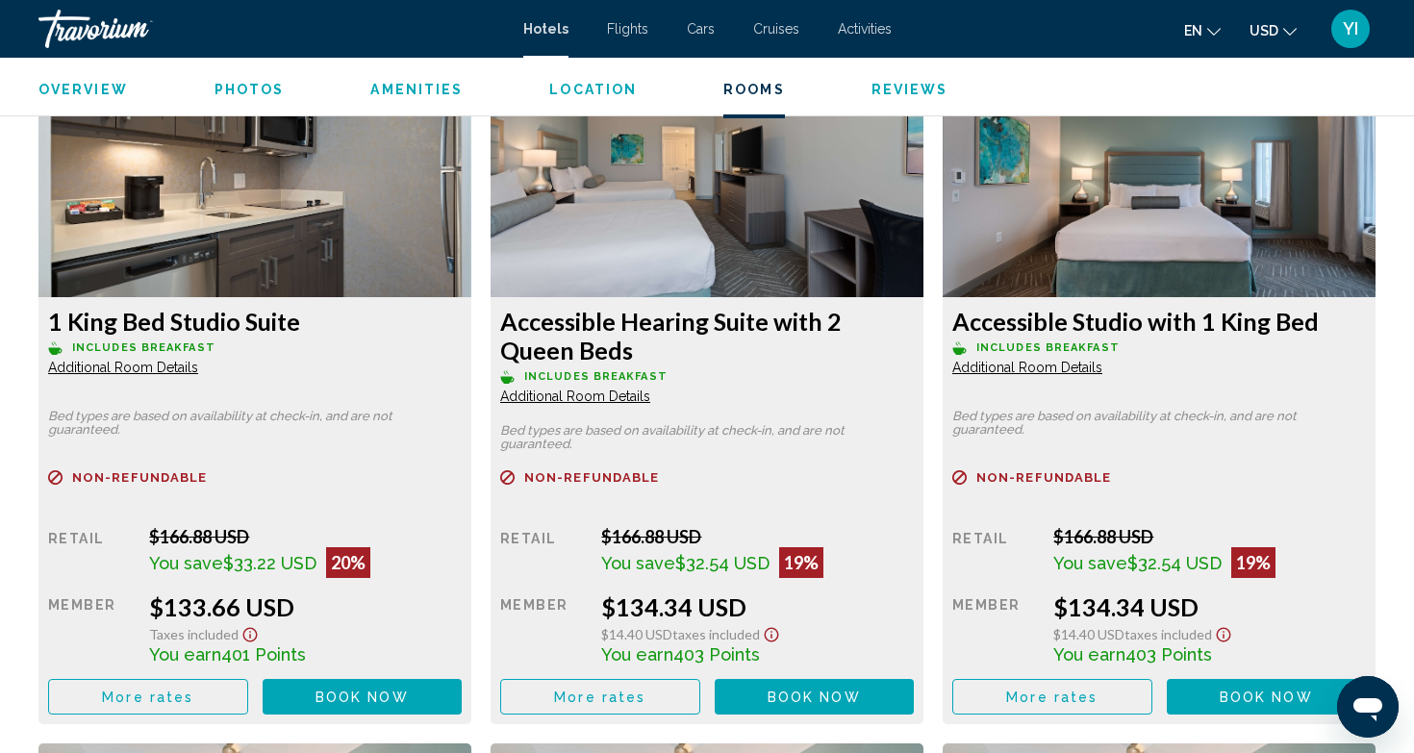
scroll to position [2665, 0]
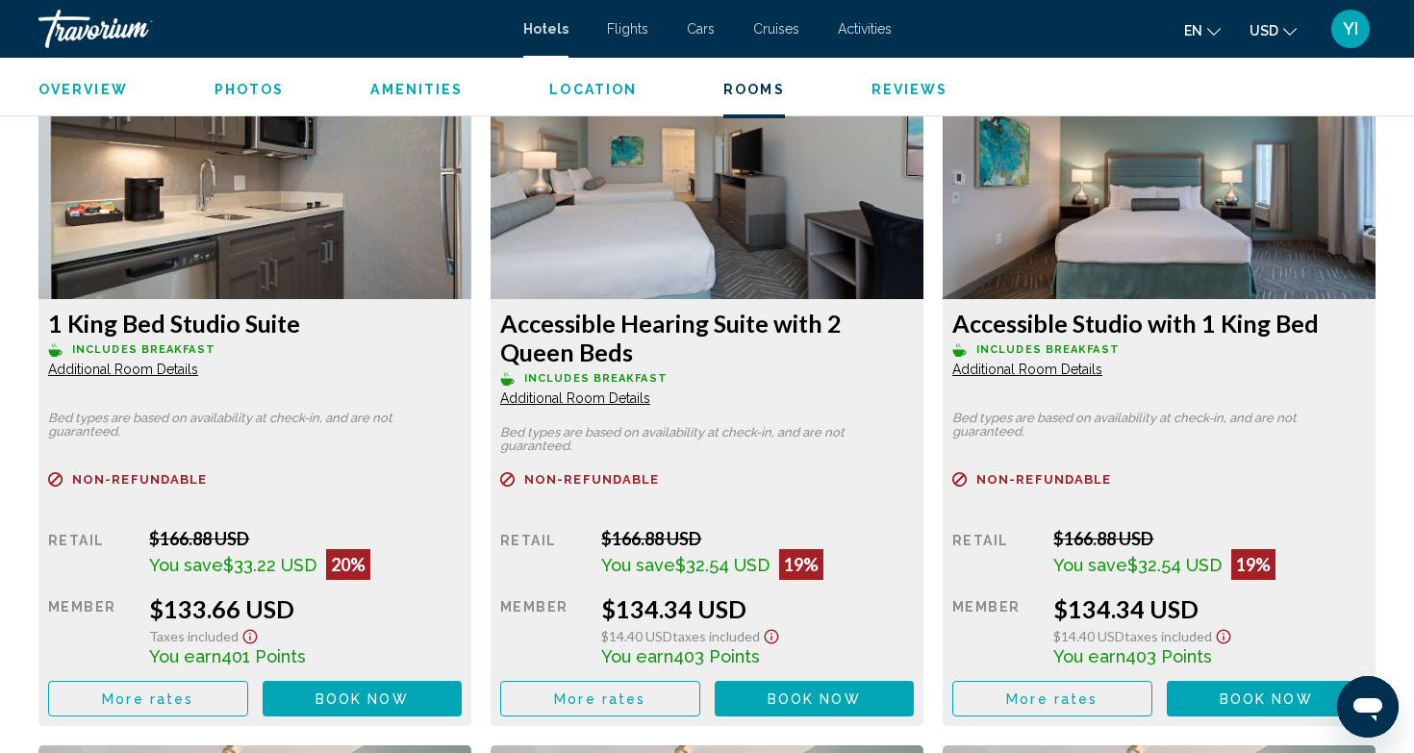
click at [193, 707] on span "More rates" at bounding box center [147, 699] width 91 height 15
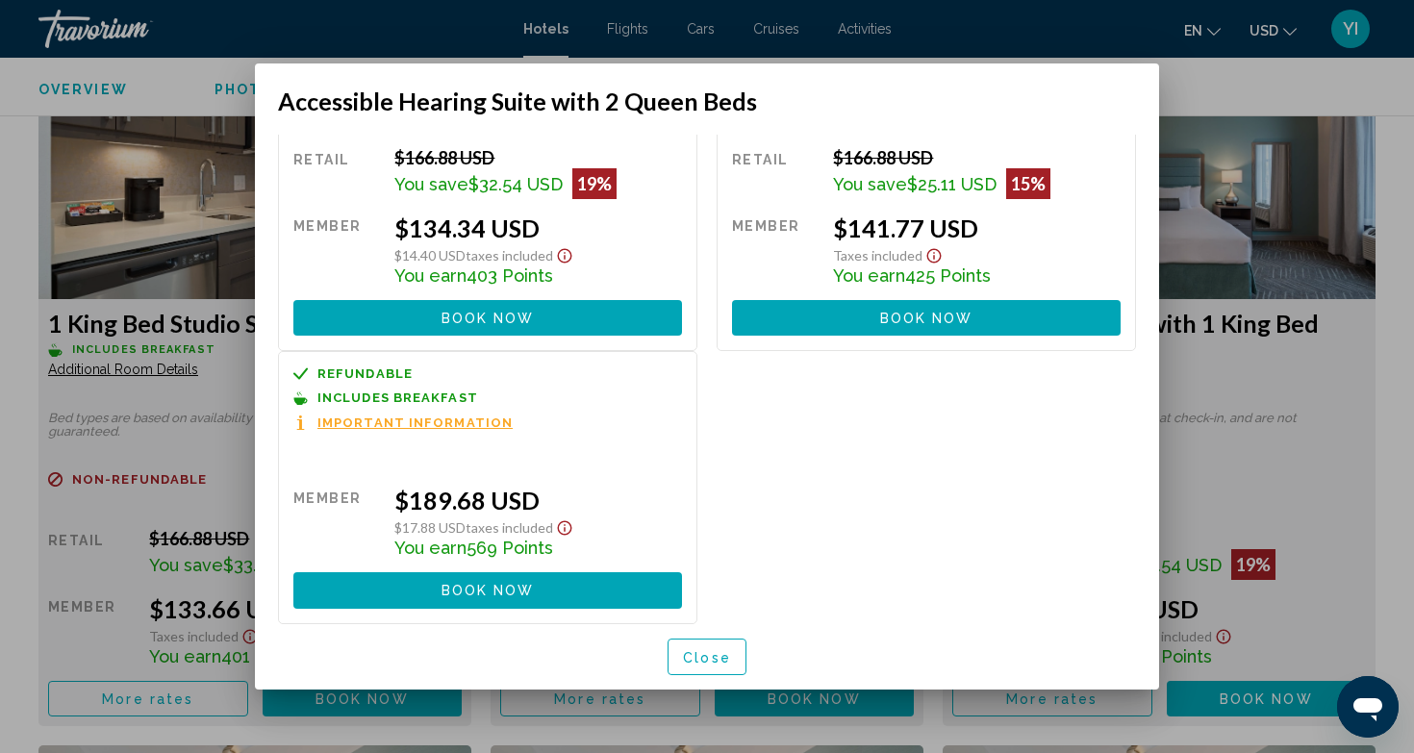
scroll to position [109, 0]
click at [712, 675] on div "Close" at bounding box center [707, 656] width 858 height 65
click at [704, 659] on span "Close" at bounding box center [707, 657] width 48 height 15
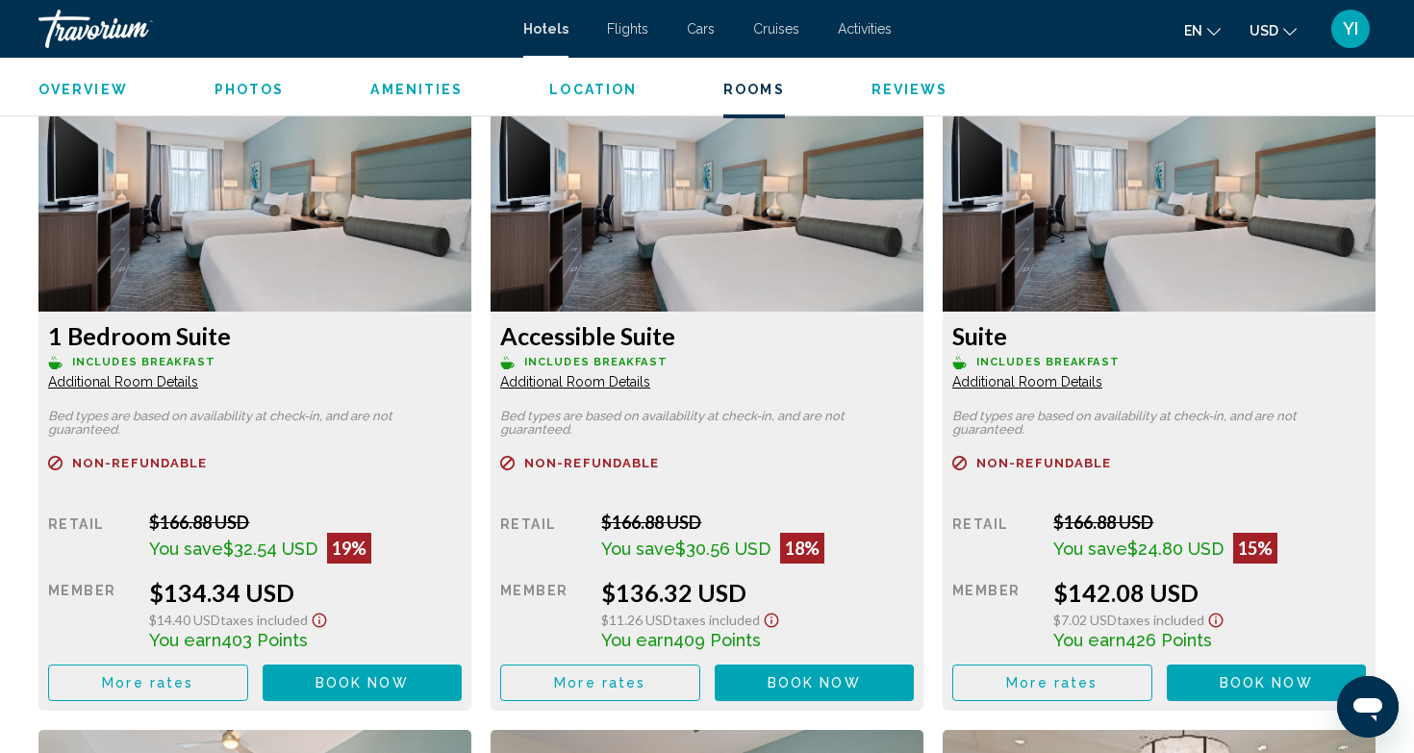
scroll to position [3339, 0]
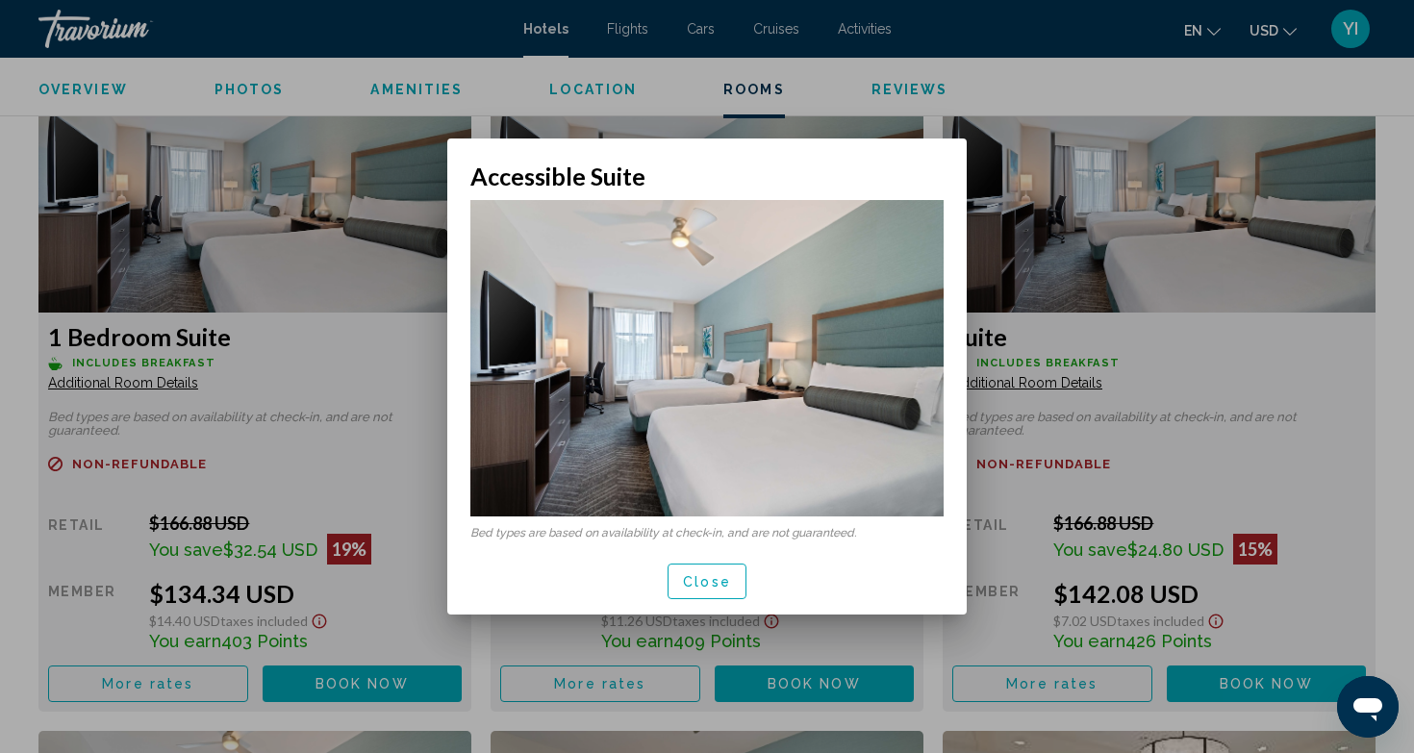
scroll to position [0, 0]
click at [711, 586] on span "Close" at bounding box center [707, 581] width 48 height 15
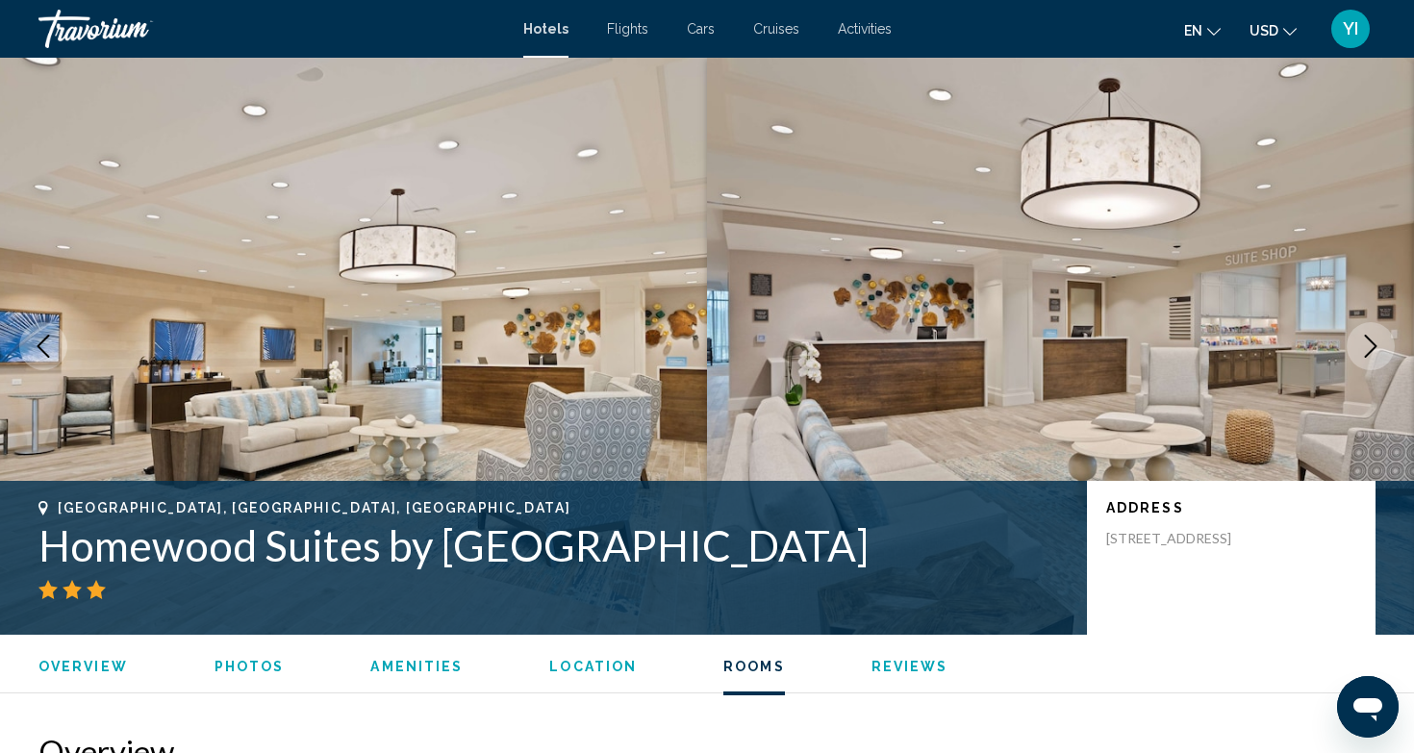
scroll to position [3339, 0]
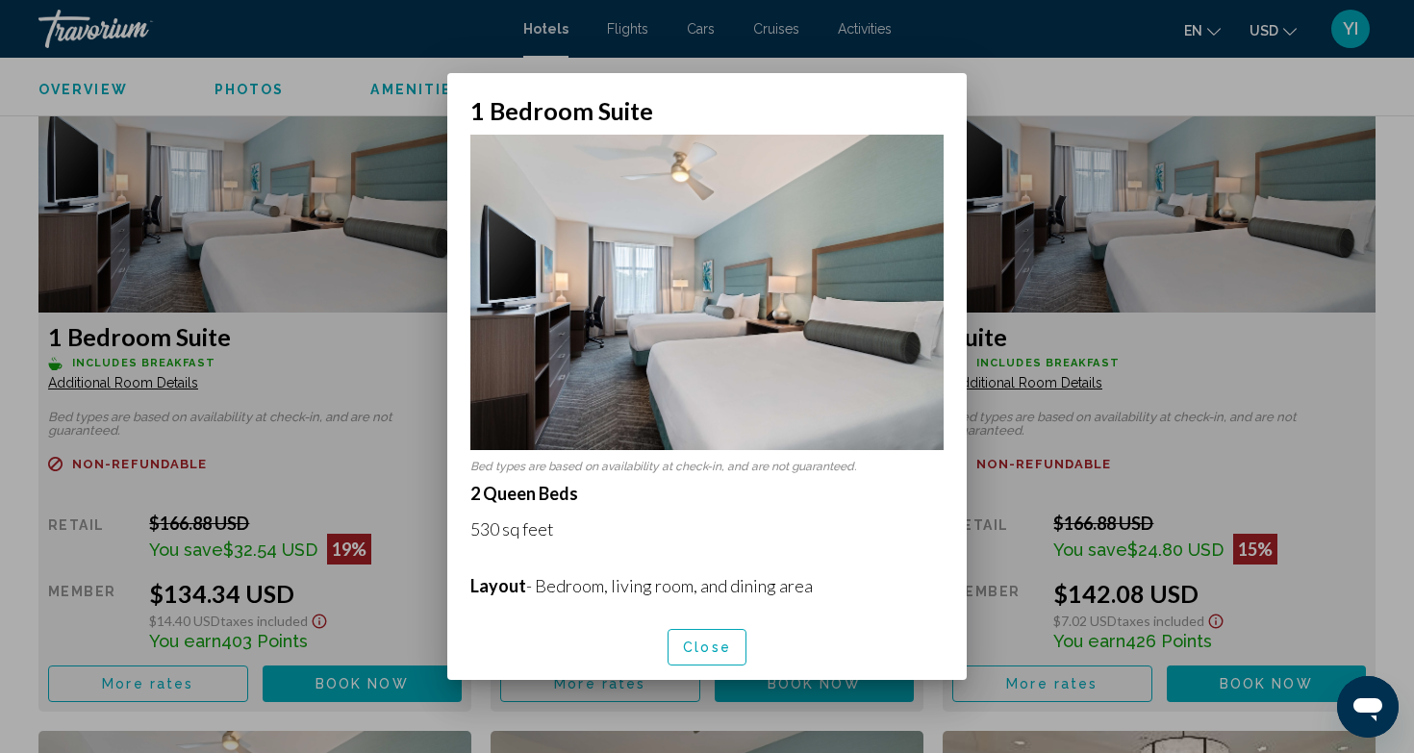
click at [720, 643] on span "Close" at bounding box center [707, 648] width 48 height 15
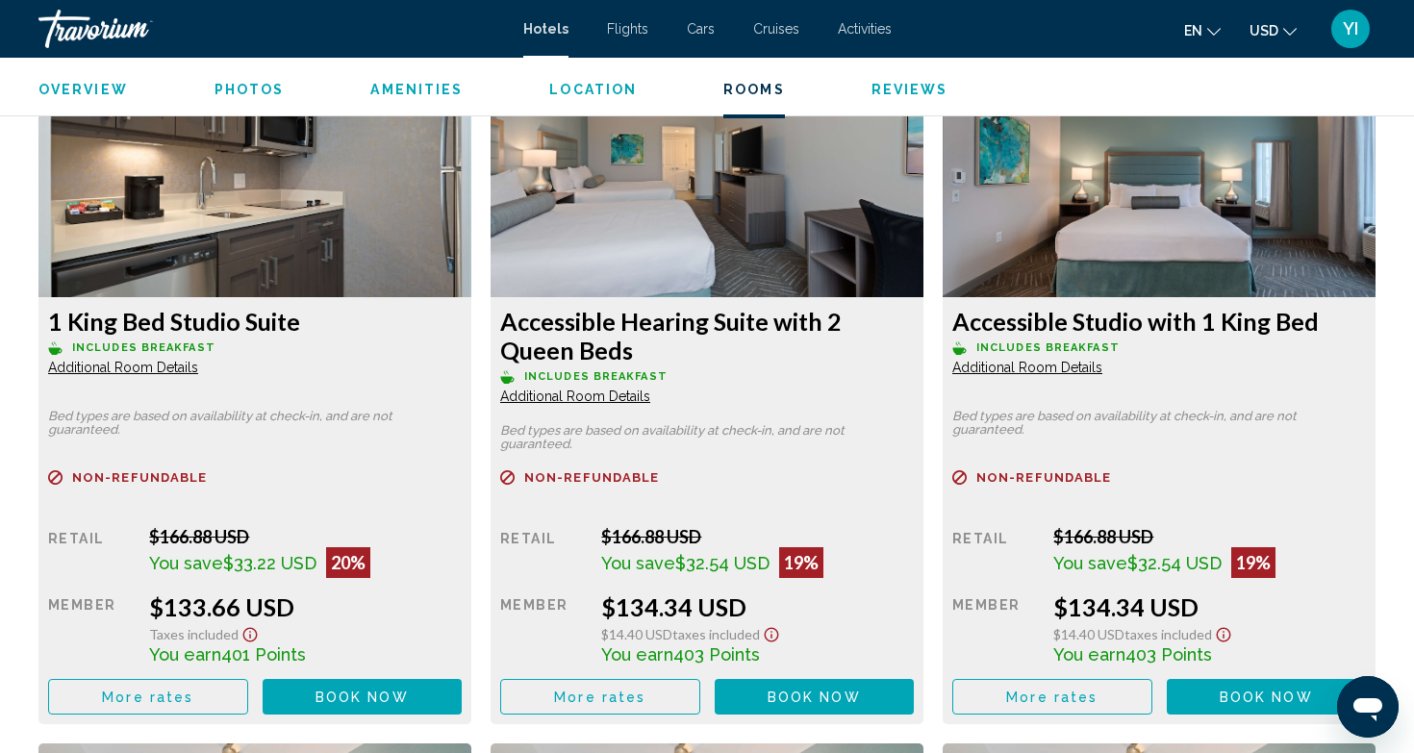
scroll to position [2669, 0]
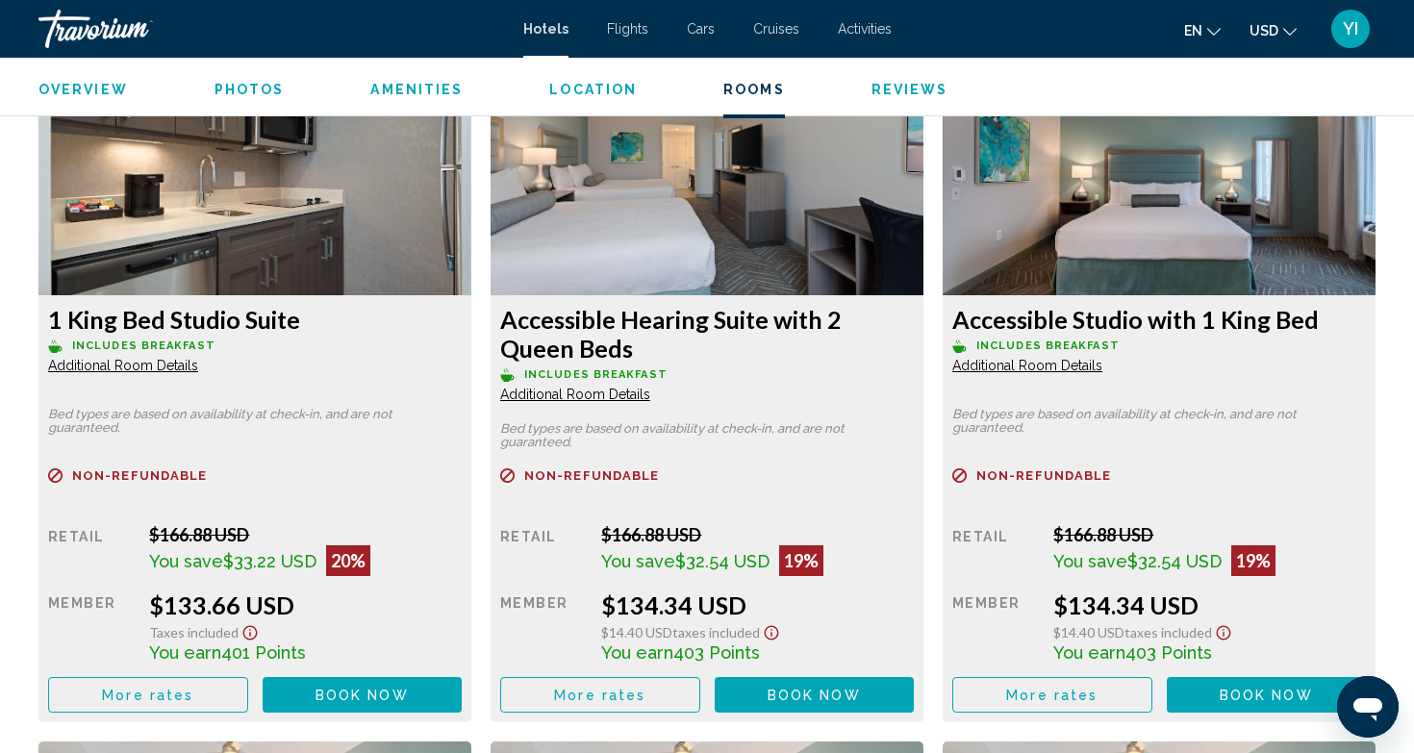
click at [172, 365] on span "Additional Room Details" at bounding box center [123, 365] width 150 height 15
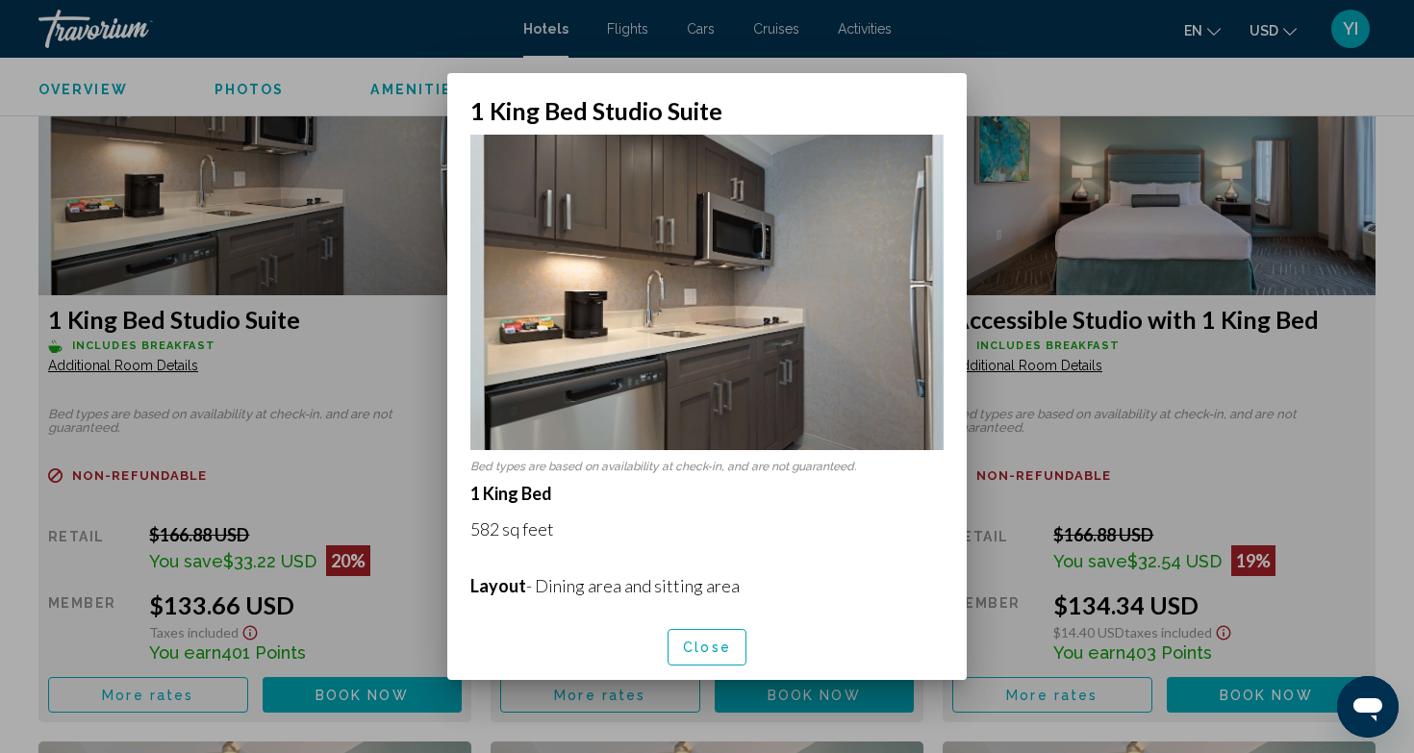
scroll to position [0, 0]
click at [703, 658] on button "Close" at bounding box center [707, 647] width 79 height 36
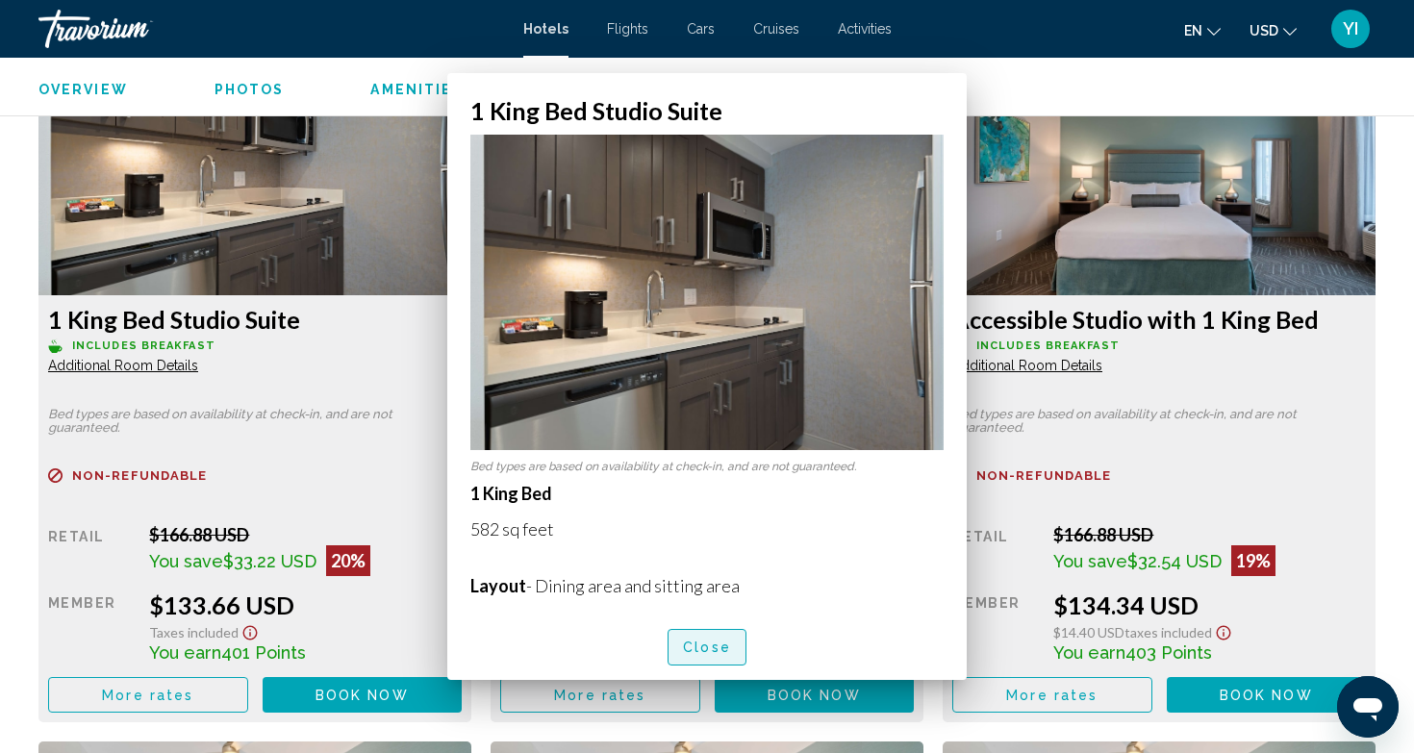
scroll to position [2669, 0]
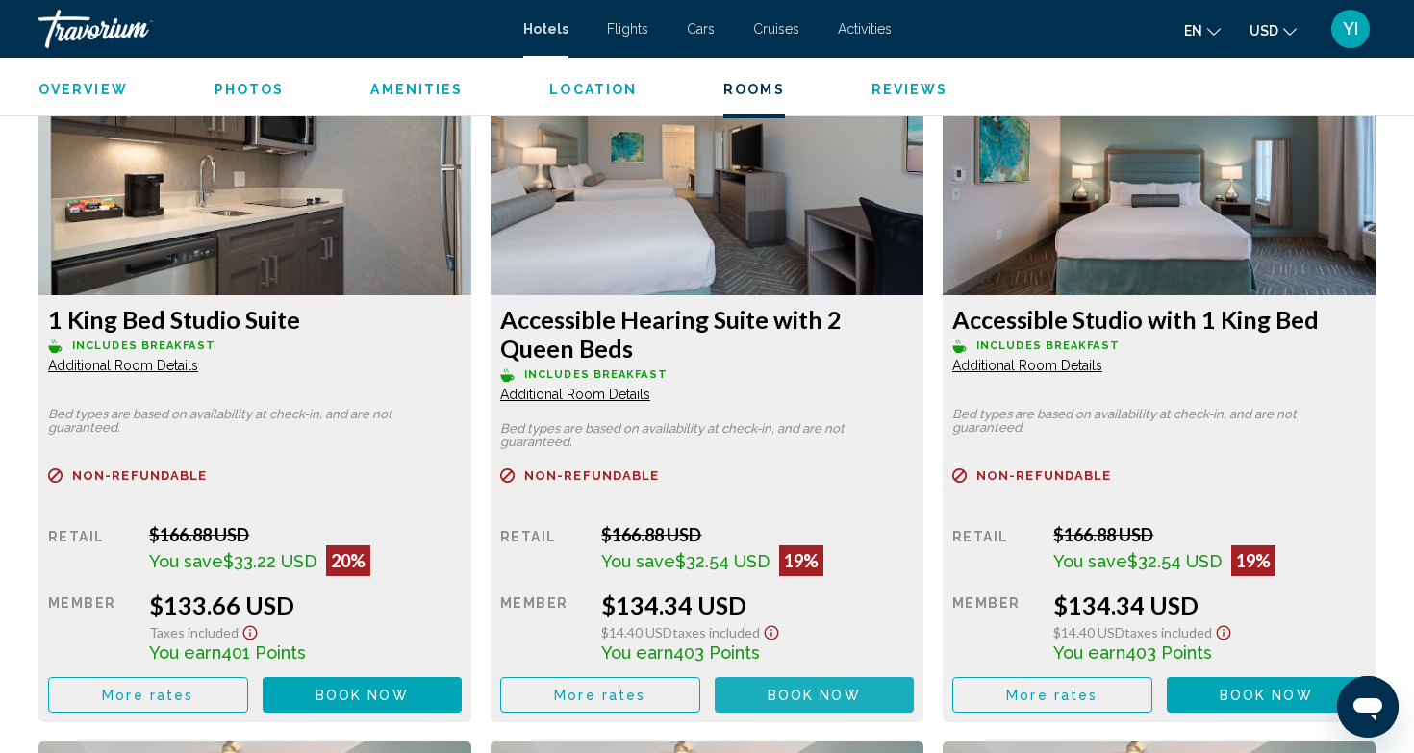
click at [782, 688] on button "Book now No longer available" at bounding box center [815, 695] width 200 height 36
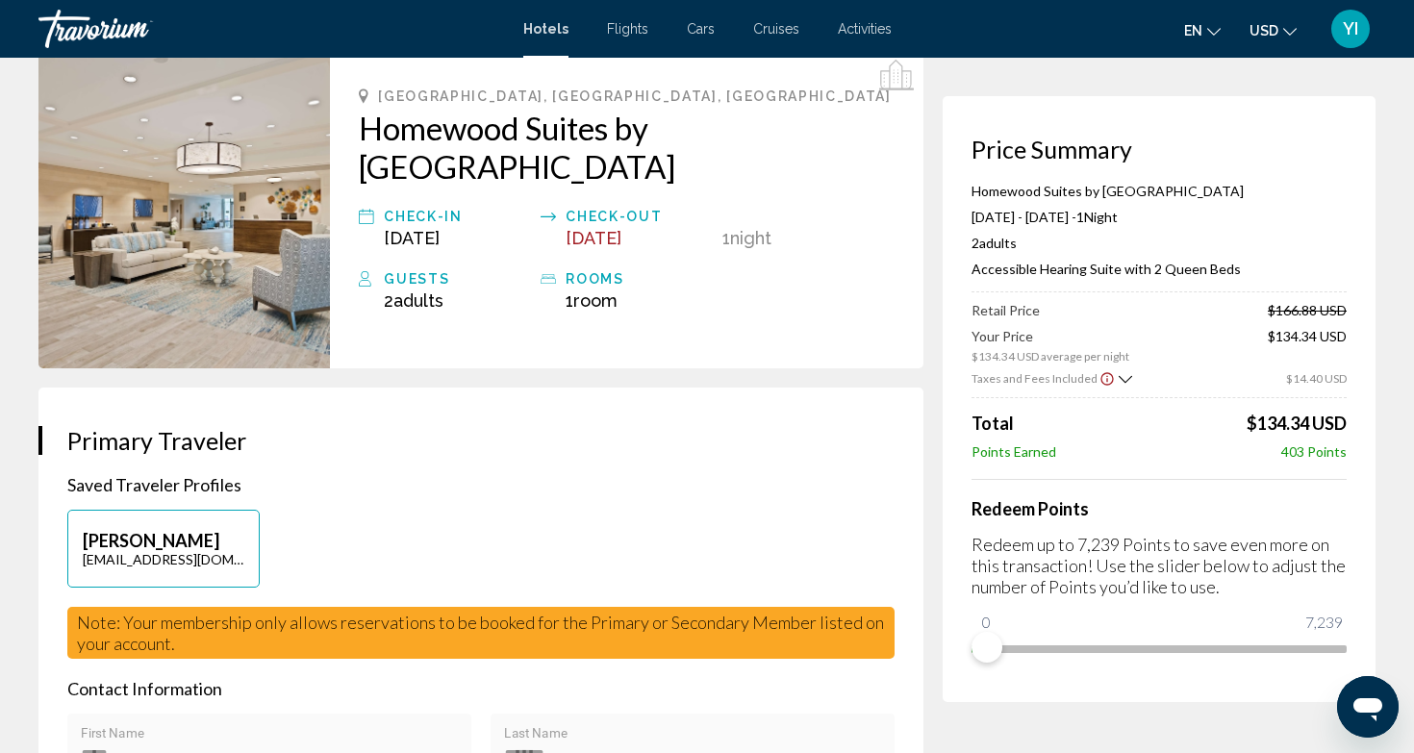
scroll to position [90, 0]
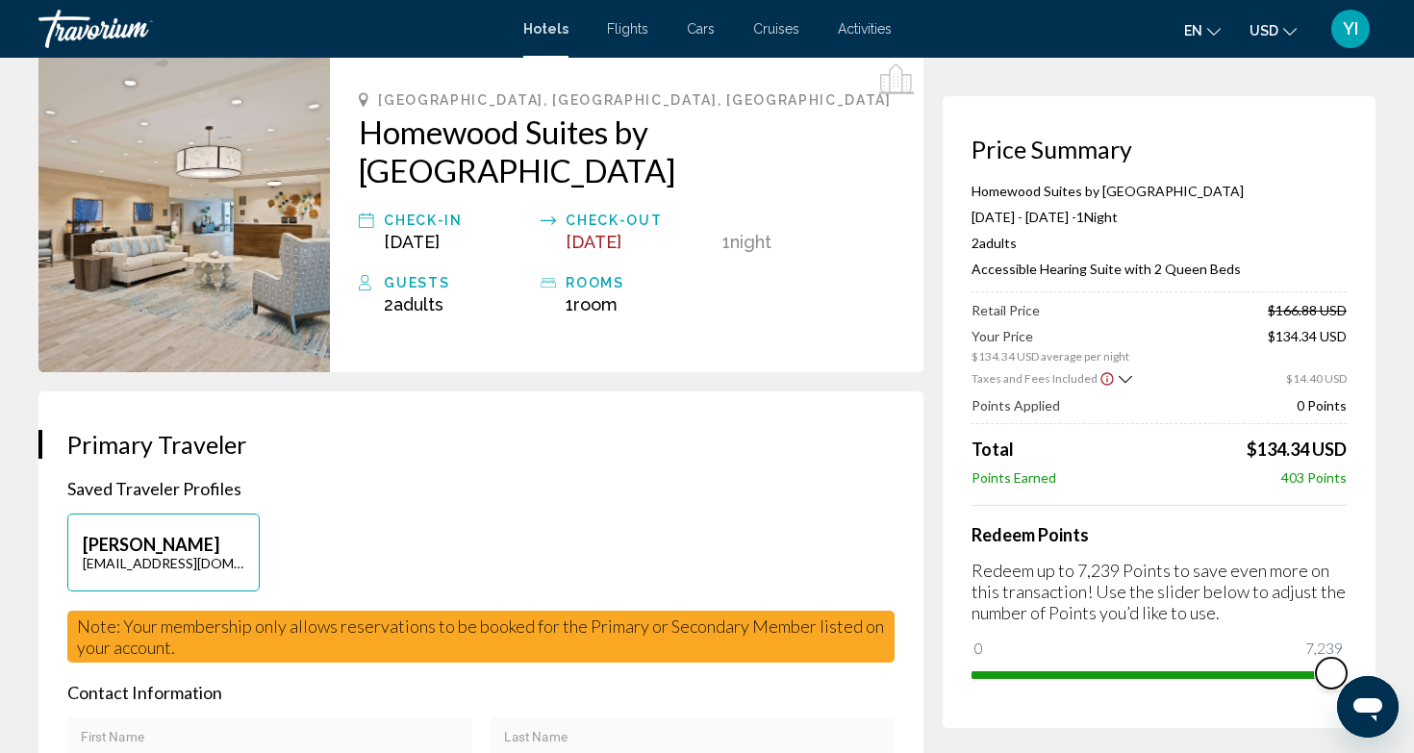
drag, startPoint x: 991, startPoint y: 645, endPoint x: 1413, endPoint y: 643, distance: 422.3
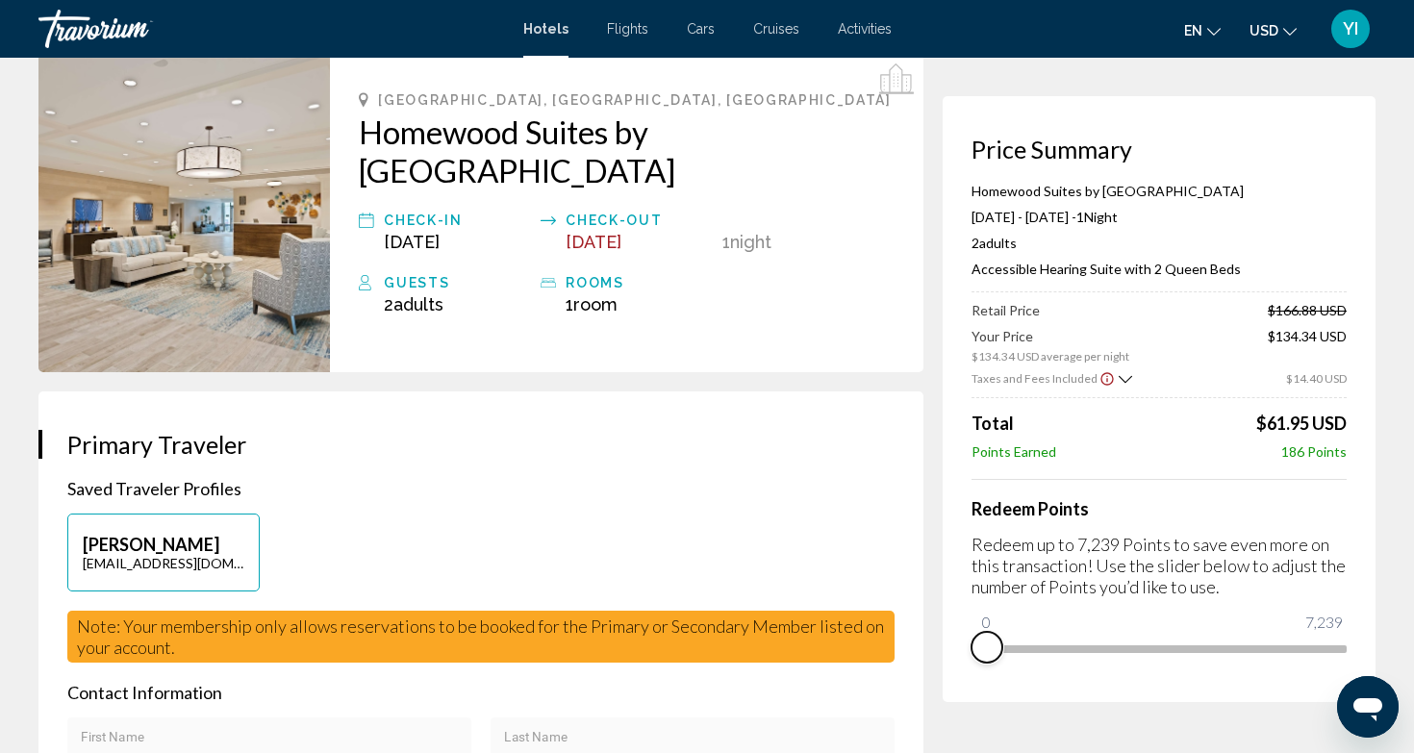
drag, startPoint x: 1330, startPoint y: 672, endPoint x: 870, endPoint y: 687, distance: 461.0
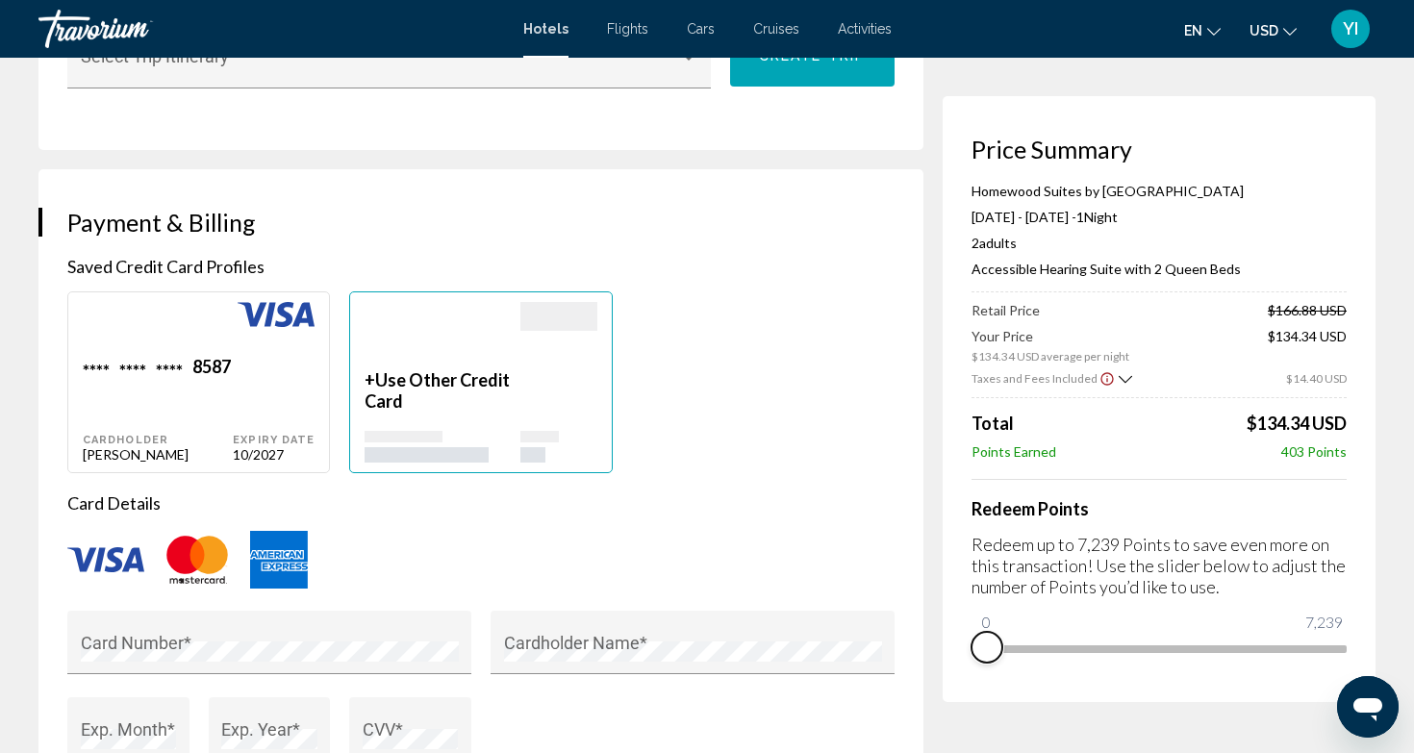
scroll to position [1342, 0]
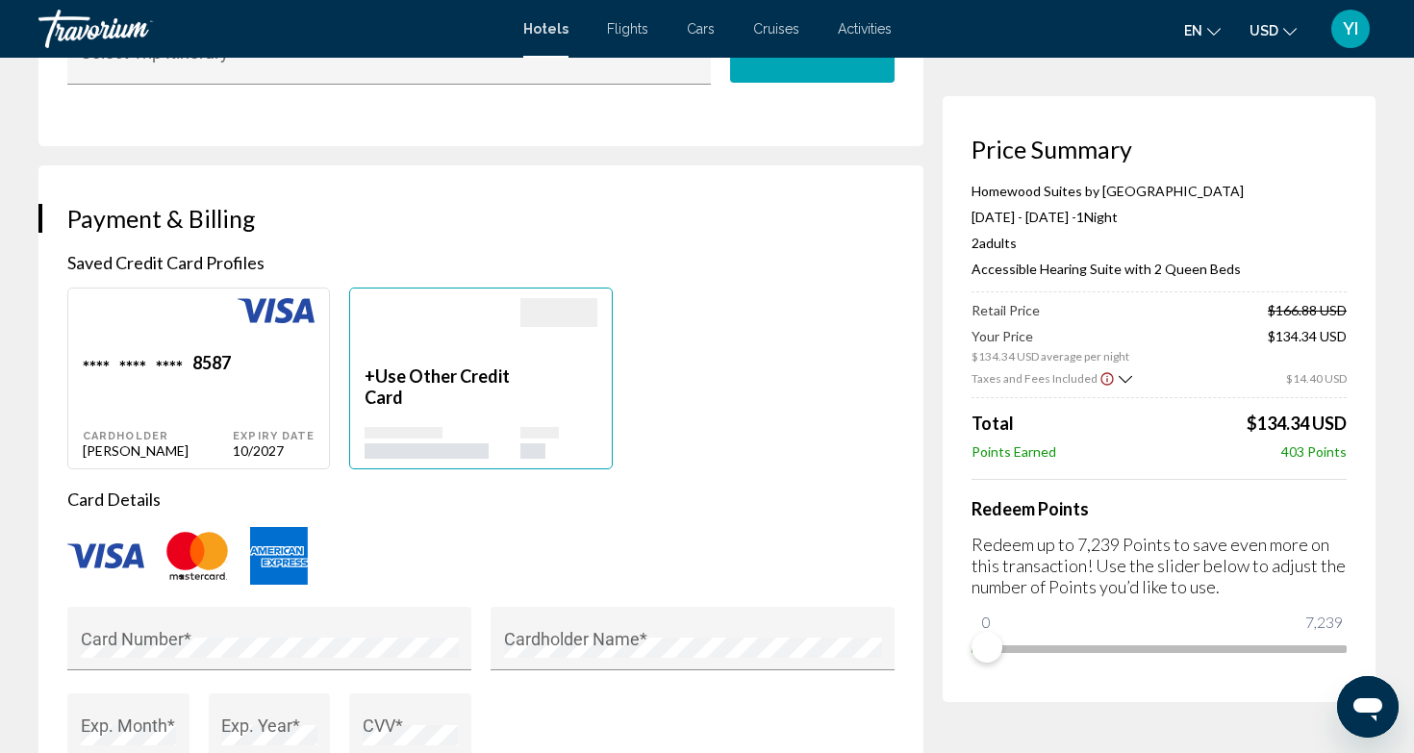
click at [167, 402] on div "**** **** **** 8587 Cardholder Alexander Ivlev" at bounding box center [158, 405] width 150 height 107
type input "*********"
type input "*****"
type input "**********"
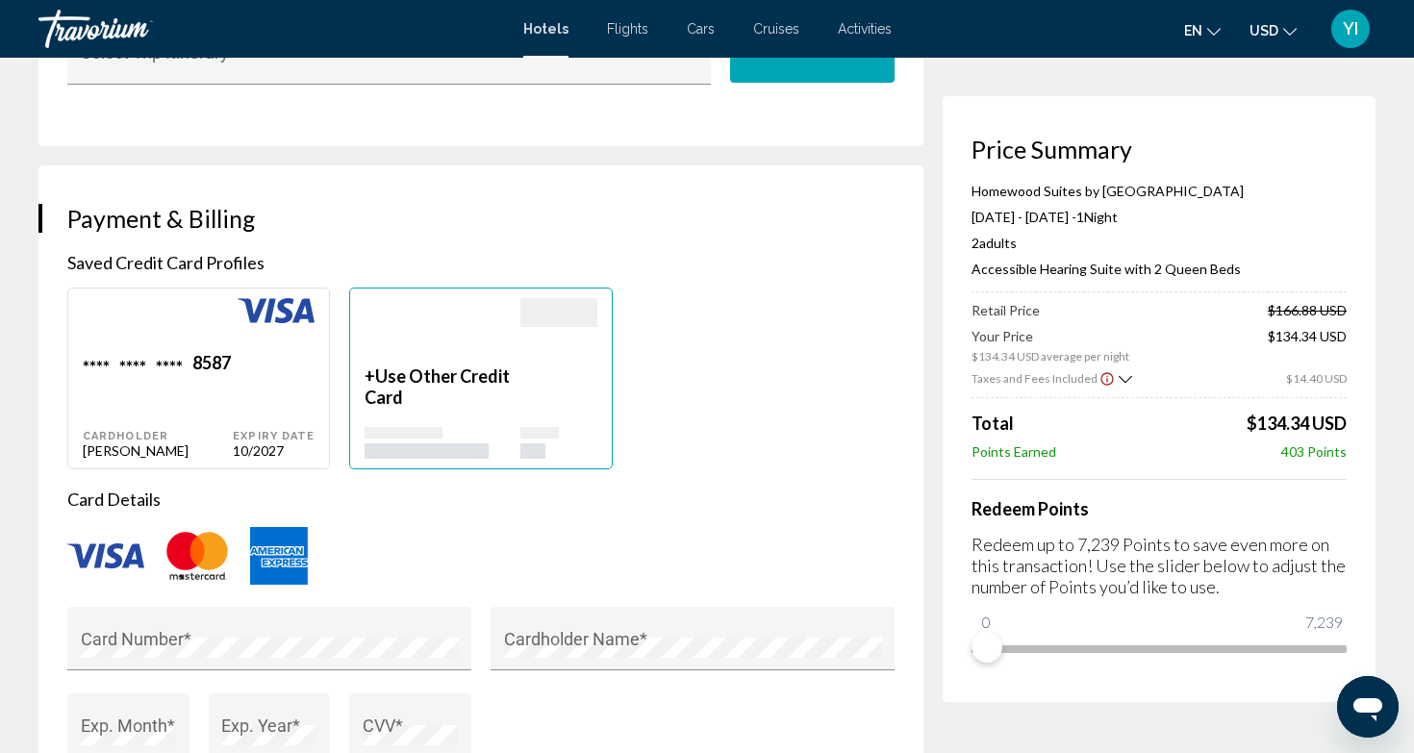
type input "**********"
type input "*****"
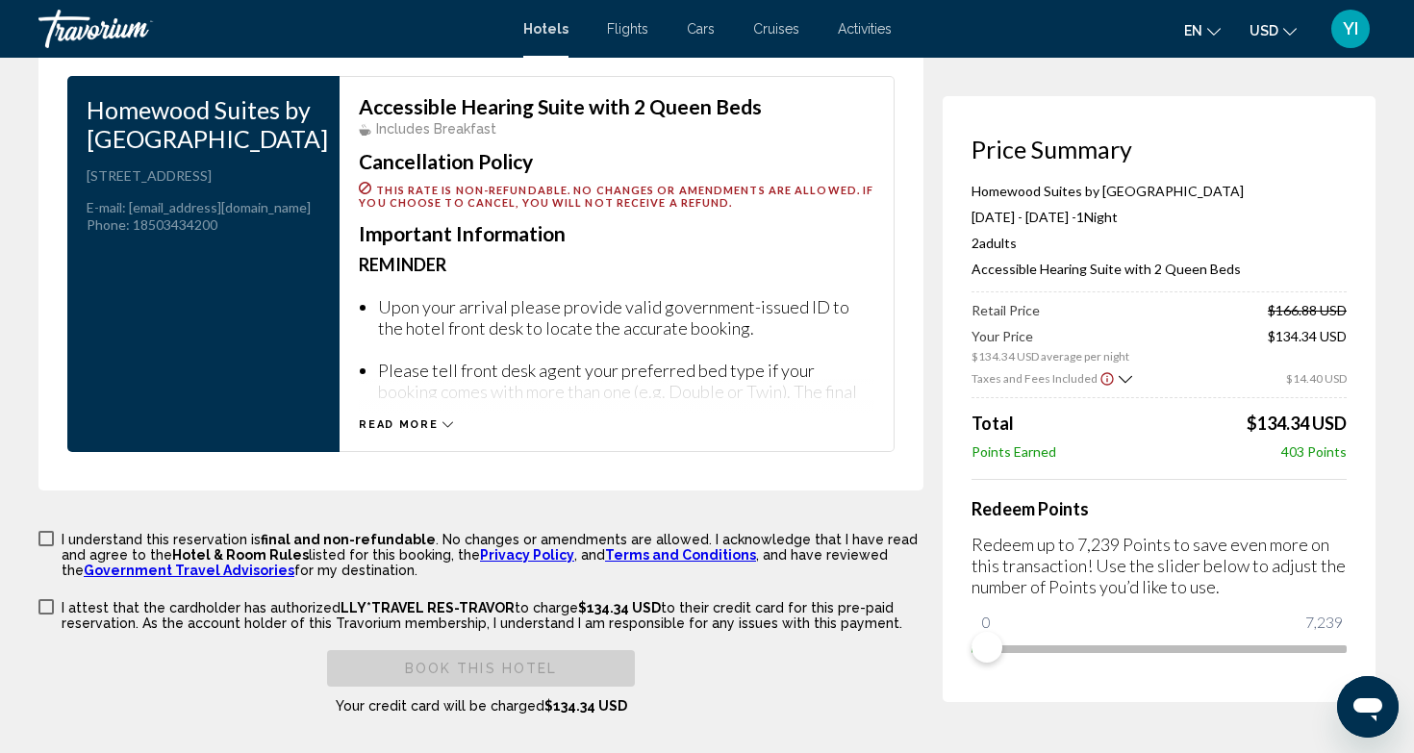
scroll to position [2585, 0]
click at [46, 540] on span "Main content" at bounding box center [45, 539] width 15 height 15
click at [48, 611] on span "Main content" at bounding box center [45, 607] width 15 height 15
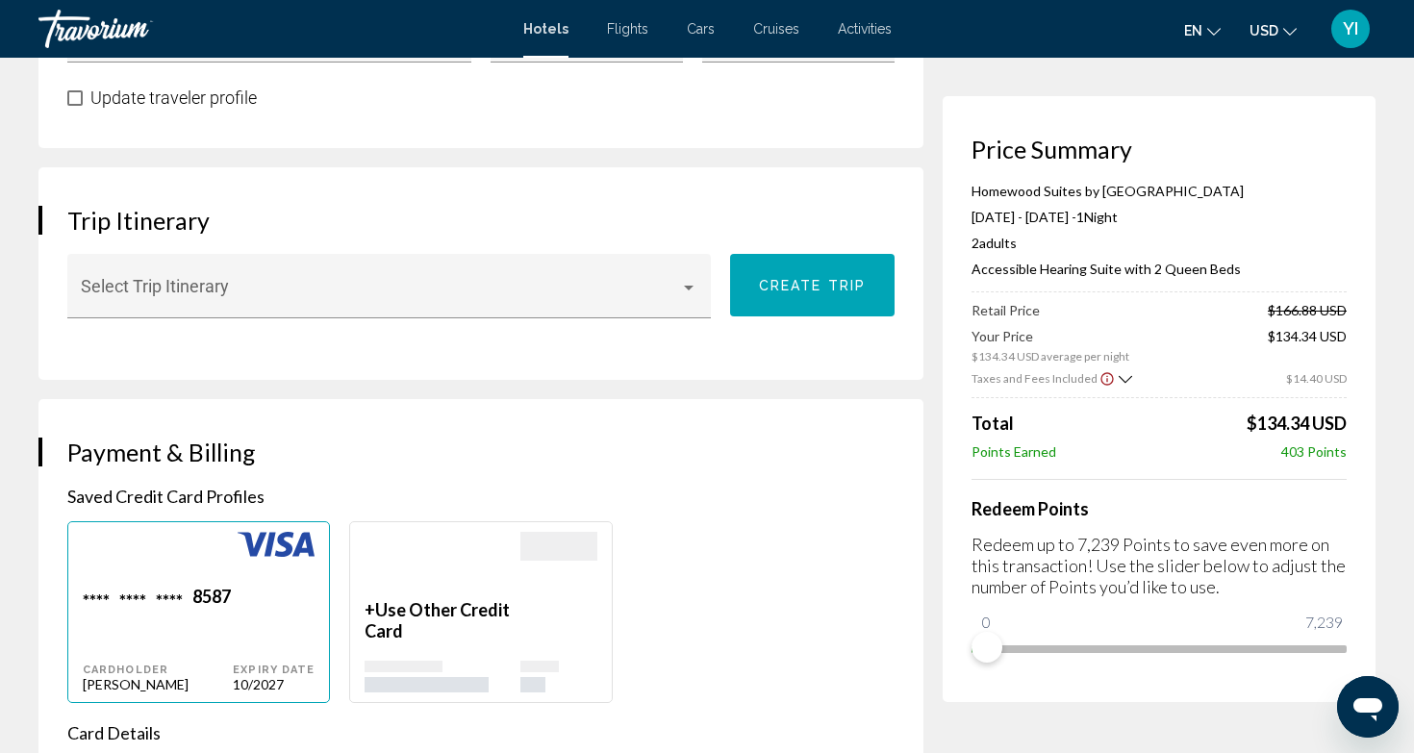
scroll to position [1117, 0]
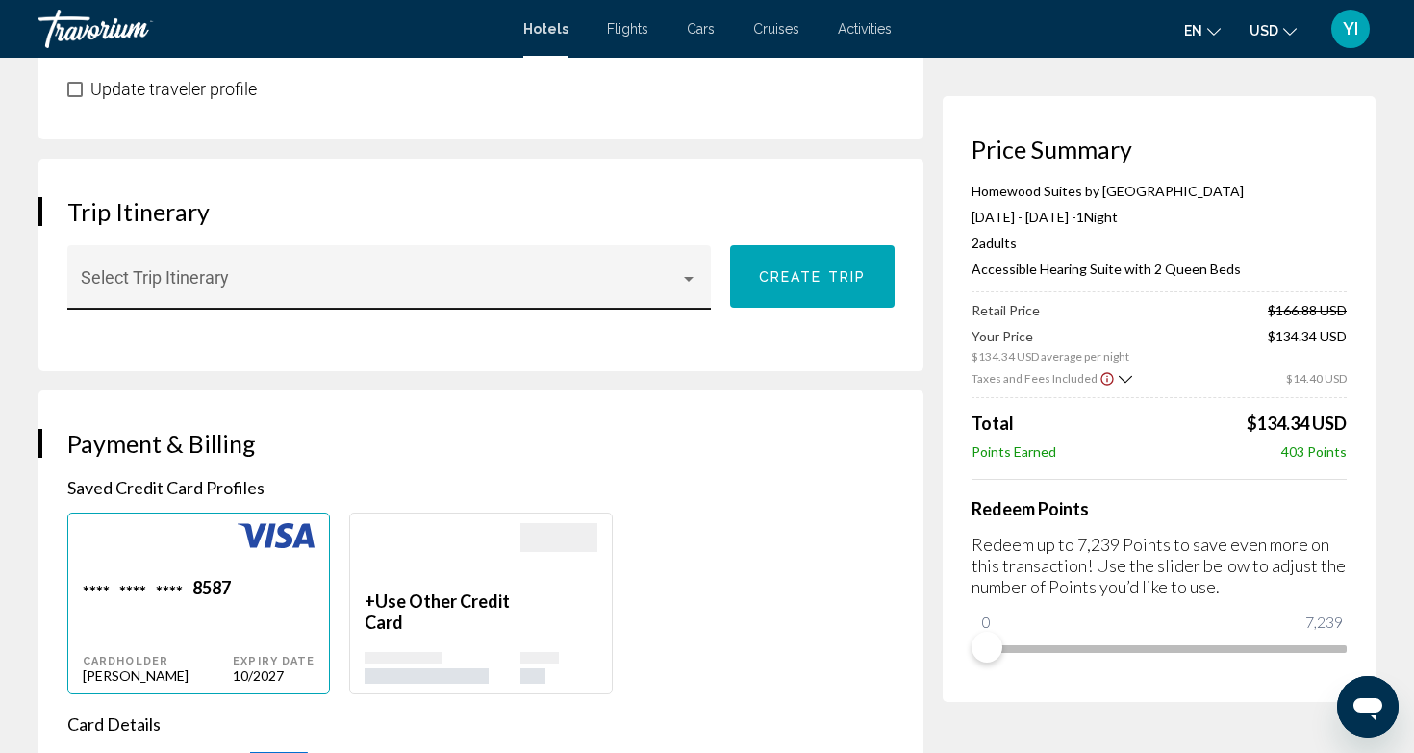
click at [682, 283] on div "Main content" at bounding box center [688, 278] width 17 height 15
click at [660, 406] on div at bounding box center [707, 376] width 1414 height 753
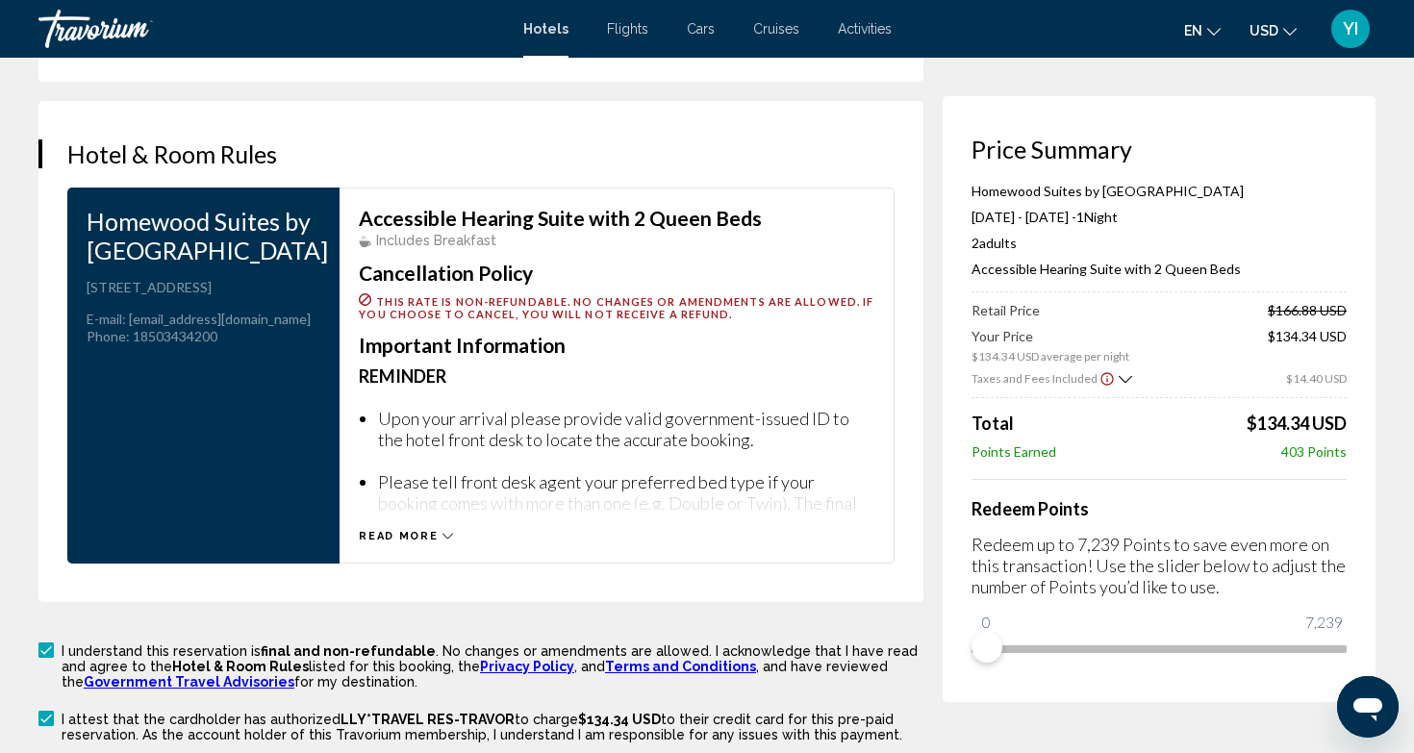
scroll to position [2474, 0]
click at [386, 544] on div "Accessible Hearing Suite with 2 Queen Beds Includes Breakfast Cancellation Poli…" at bounding box center [617, 377] width 555 height 376
click at [384, 531] on span "Read more" at bounding box center [398, 537] width 79 height 13
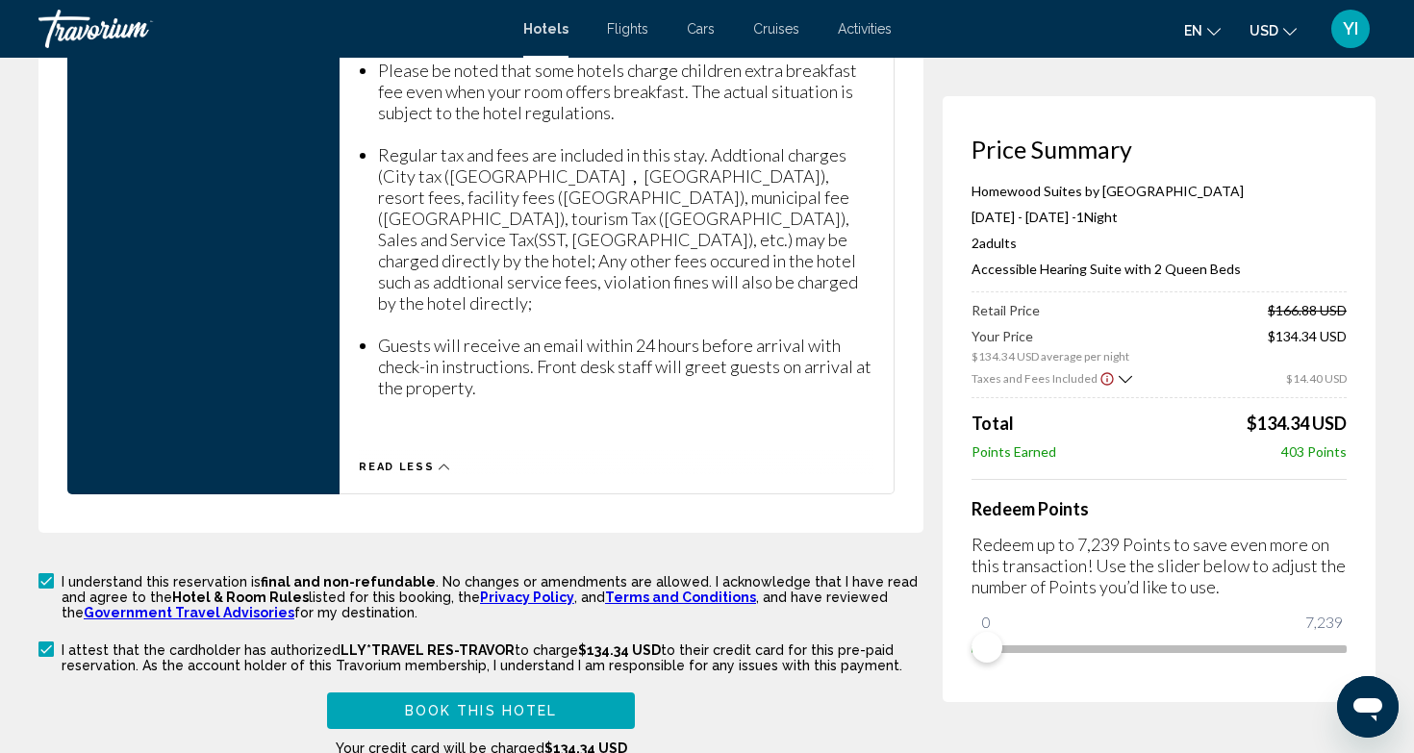
scroll to position [3203, 0]
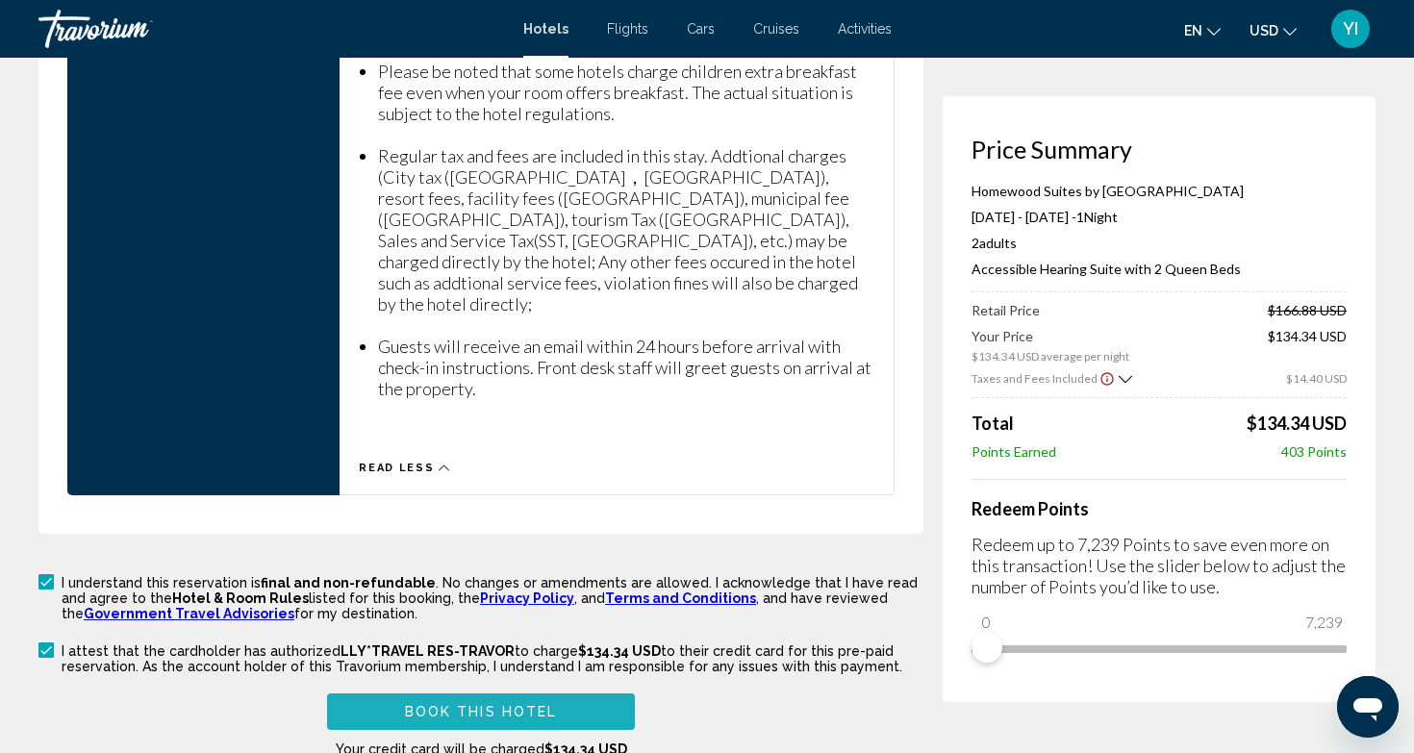
click at [464, 705] on span "Book this hotel" at bounding box center [481, 712] width 153 height 15
